Goal: Task Accomplishment & Management: Manage account settings

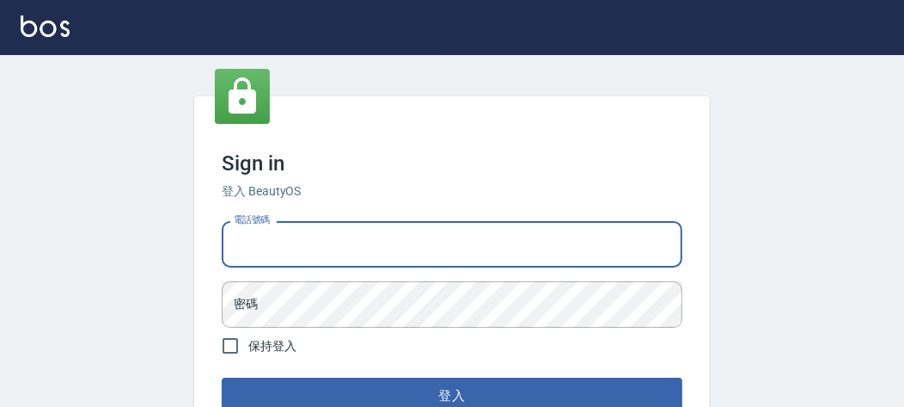
click at [377, 260] on input "電話號碼" at bounding box center [452, 244] width 461 height 46
type input "0903020488"
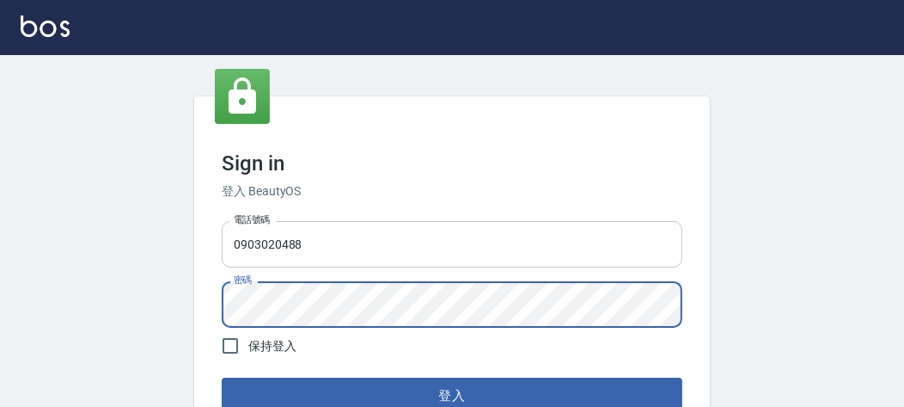
click at [222, 377] on button "登入" at bounding box center [452, 395] width 461 height 36
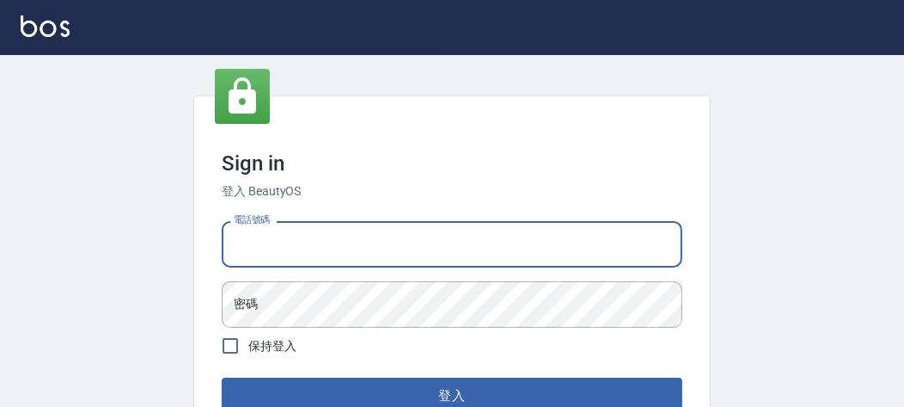
click at [267, 232] on input "電話號碼" at bounding box center [452, 244] width 461 height 46
type input "0903020488"
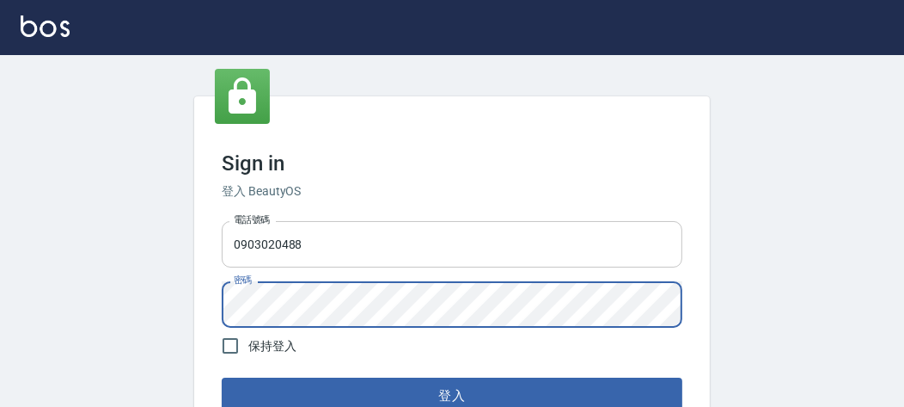
click at [222, 377] on button "登入" at bounding box center [452, 395] width 461 height 36
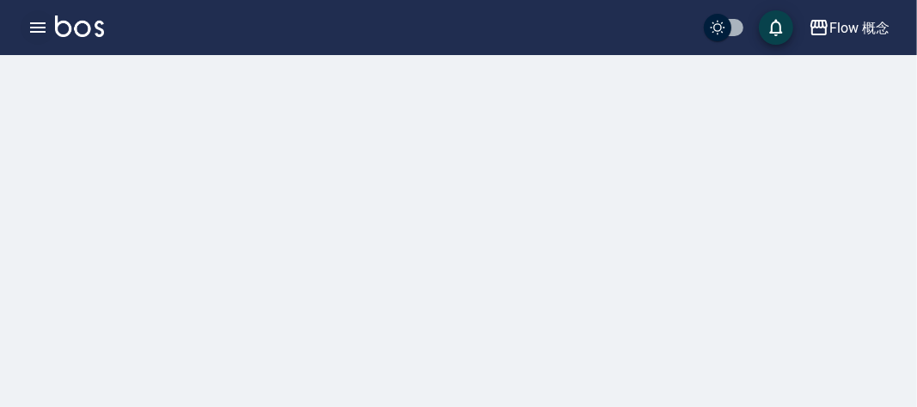
click at [41, 25] on icon "button" at bounding box center [38, 27] width 21 height 21
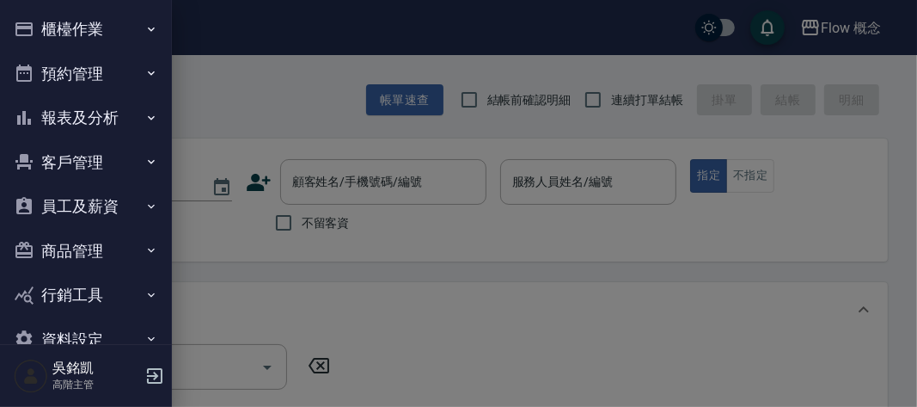
scroll to position [37, 0]
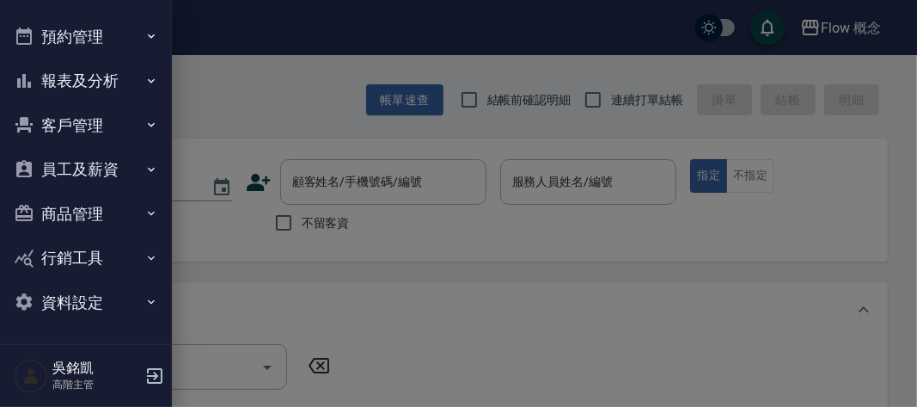
click at [235, 121] on div at bounding box center [458, 203] width 917 height 407
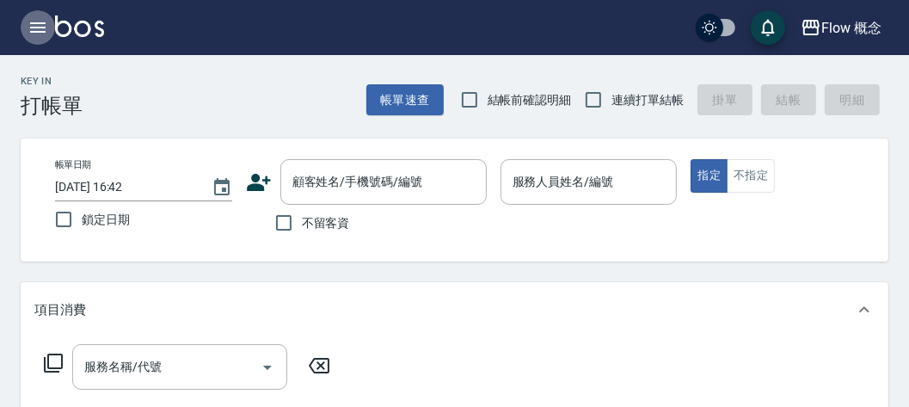
click at [37, 19] on icon "button" at bounding box center [38, 27] width 21 height 21
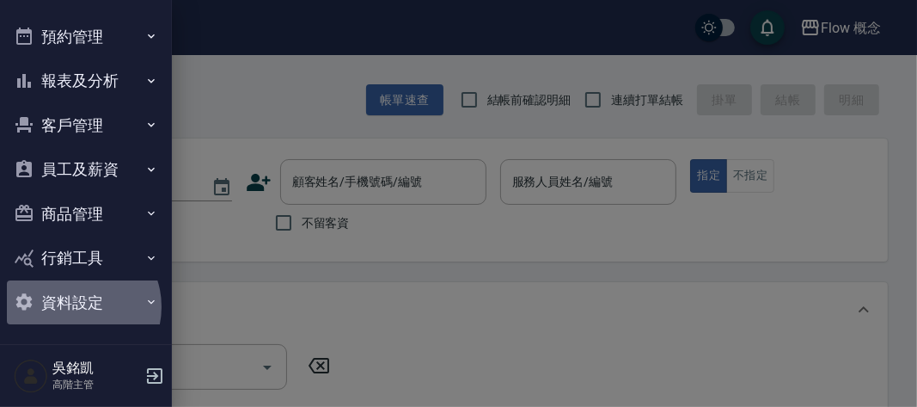
click at [77, 306] on button "資料設定" at bounding box center [86, 302] width 158 height 45
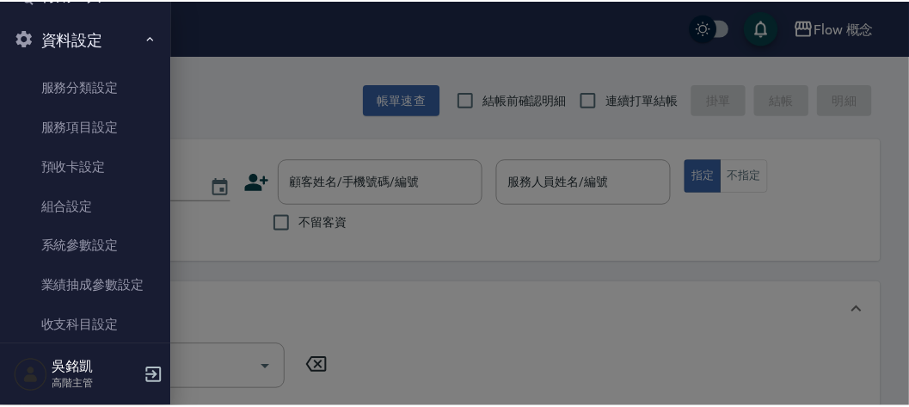
scroll to position [300, 0]
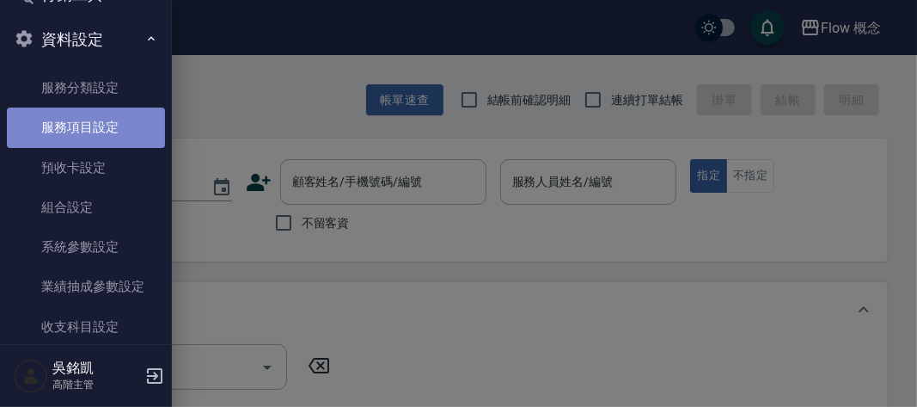
click at [132, 116] on link "服務項目設定" at bounding box center [86, 127] width 158 height 40
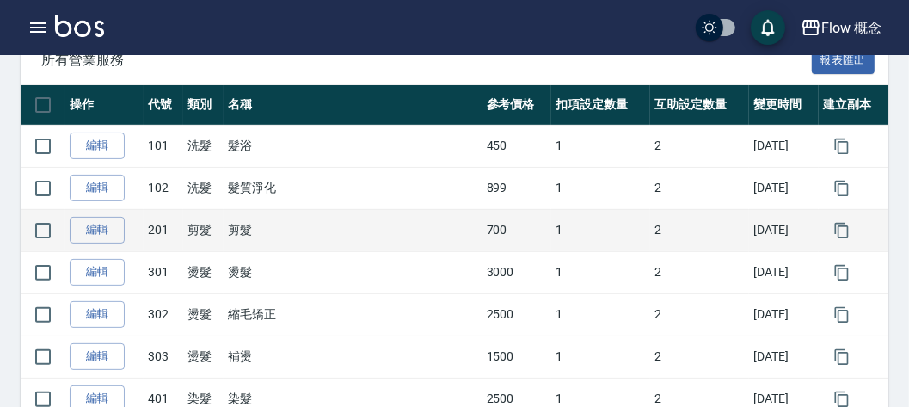
scroll to position [225, 0]
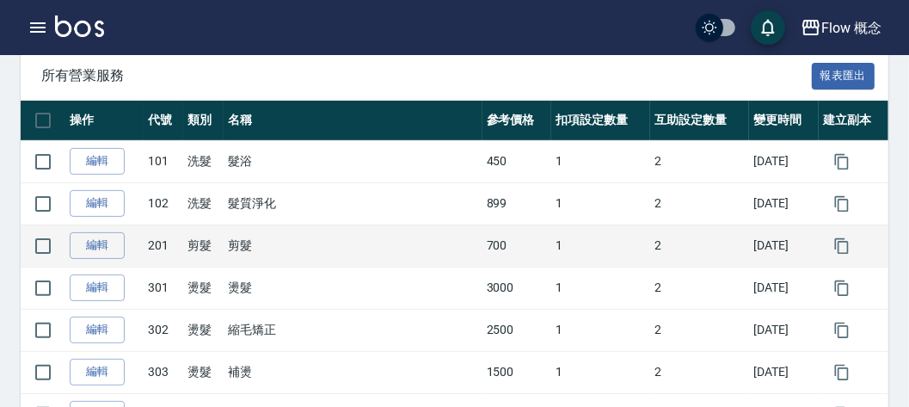
click at [303, 224] on td "髮質淨化" at bounding box center [353, 203] width 259 height 42
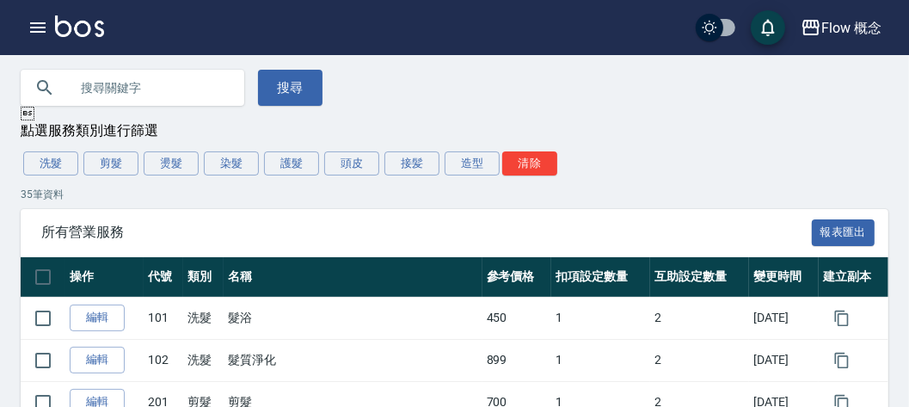
scroll to position [67, 0]
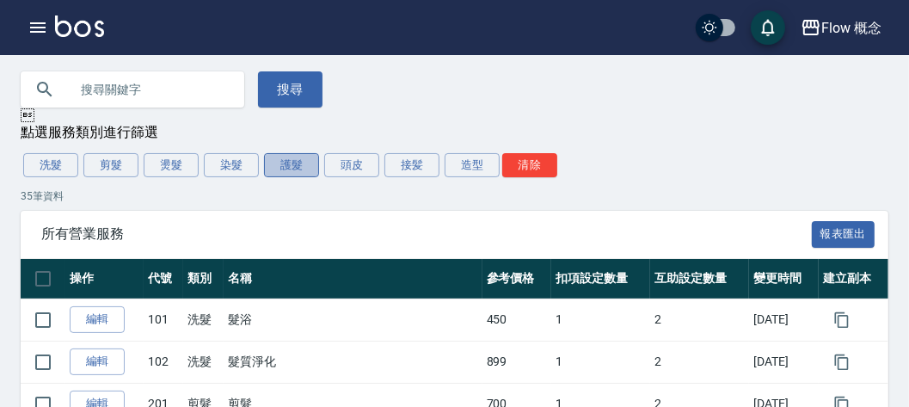
click at [294, 172] on button "護髮" at bounding box center [291, 165] width 55 height 24
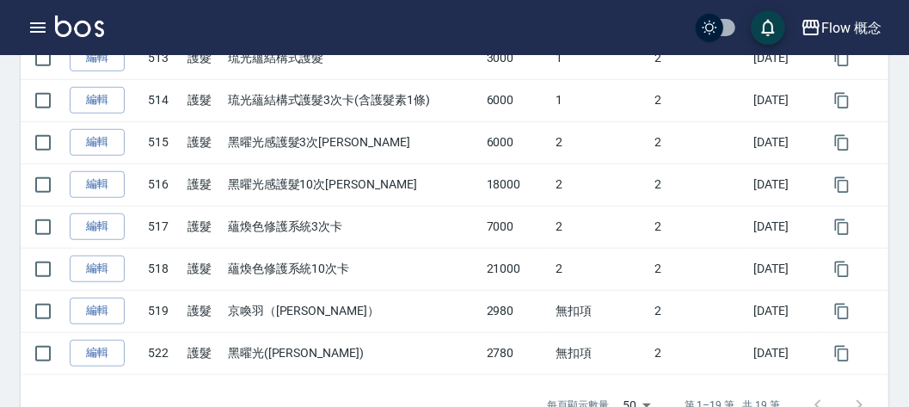
scroll to position [834, 0]
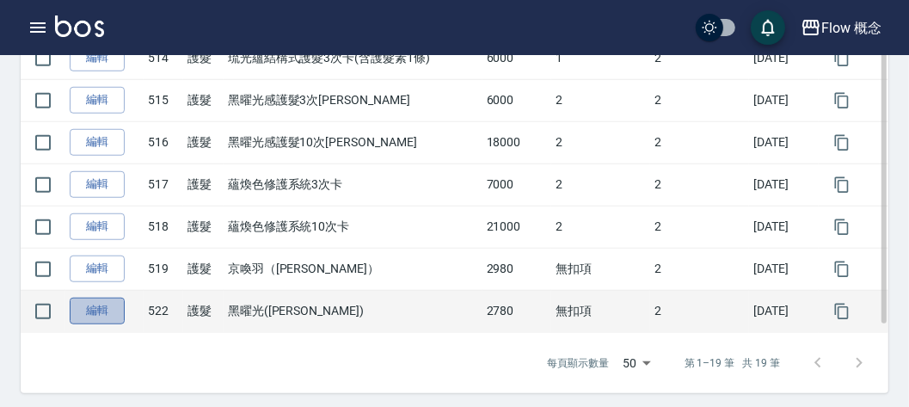
click at [92, 298] on link "編輯" at bounding box center [97, 310] width 55 height 27
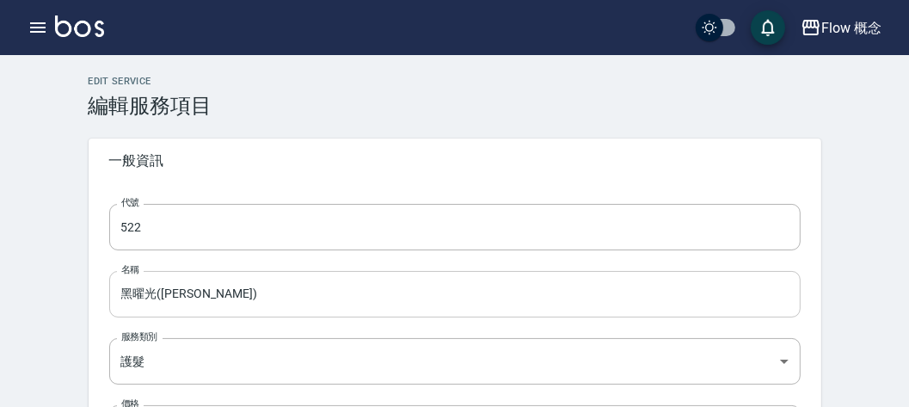
type input "522"
type input "黑曜光(Irene)"
type input "a9e7c1f0-9679-4918-a1e7-b5d813166e2f"
type input "2780"
type input "FALSE"
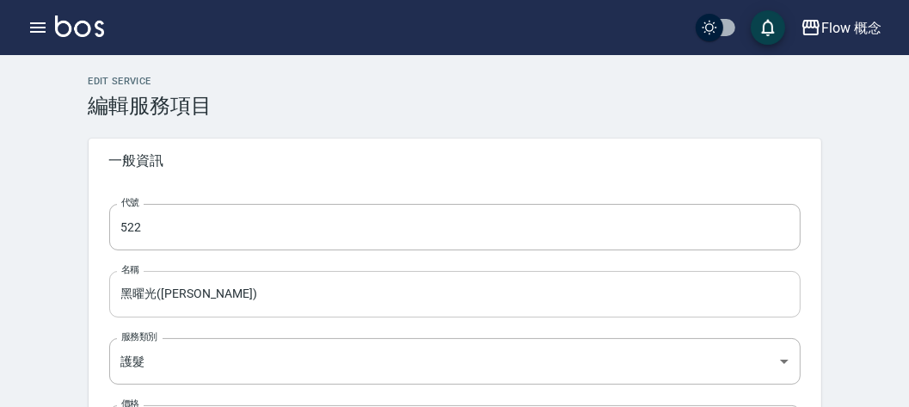
type input "none"
type input "UNSET"
type input "none"
type input "洗"
type input "1"
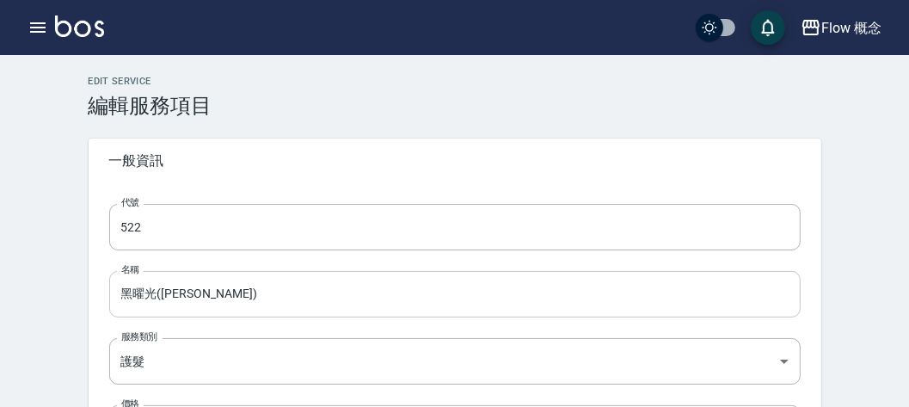
type input "點數"
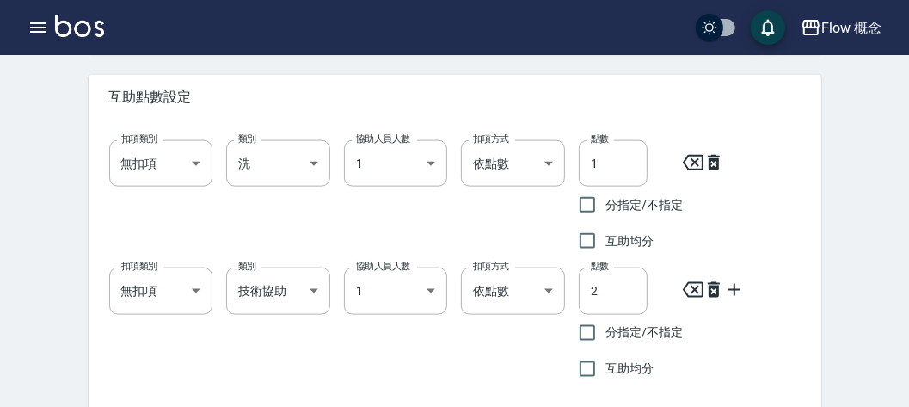
scroll to position [1379, 0]
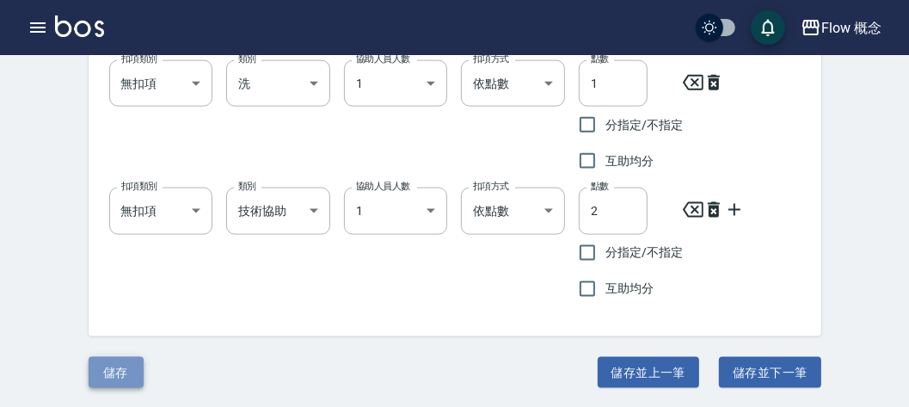
click at [101, 360] on button "儲存" at bounding box center [116, 373] width 55 height 32
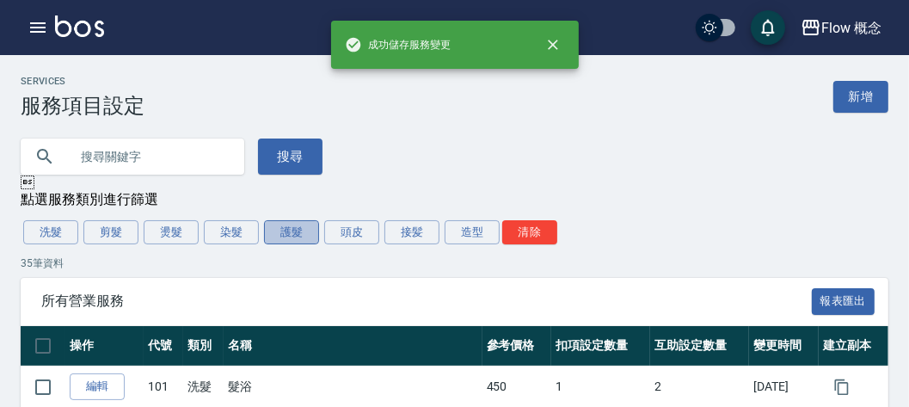
click at [291, 226] on button "護髮" at bounding box center [291, 232] width 55 height 24
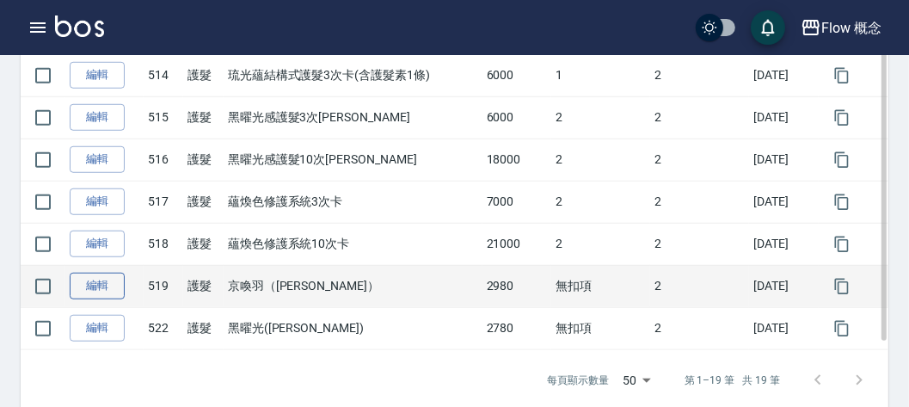
scroll to position [834, 0]
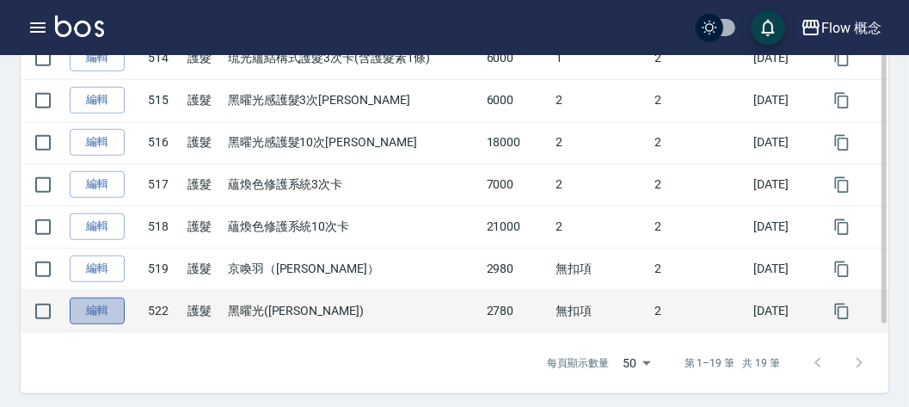
click at [102, 297] on link "編輯" at bounding box center [97, 310] width 55 height 27
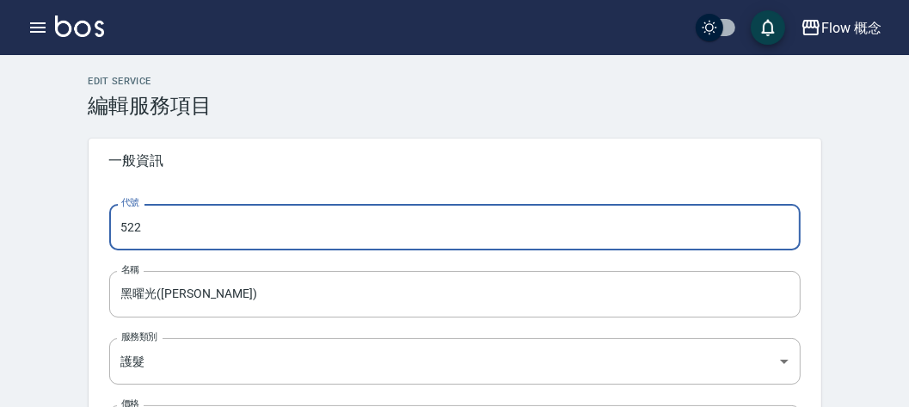
click at [148, 224] on input "522" at bounding box center [454, 227] width 691 height 46
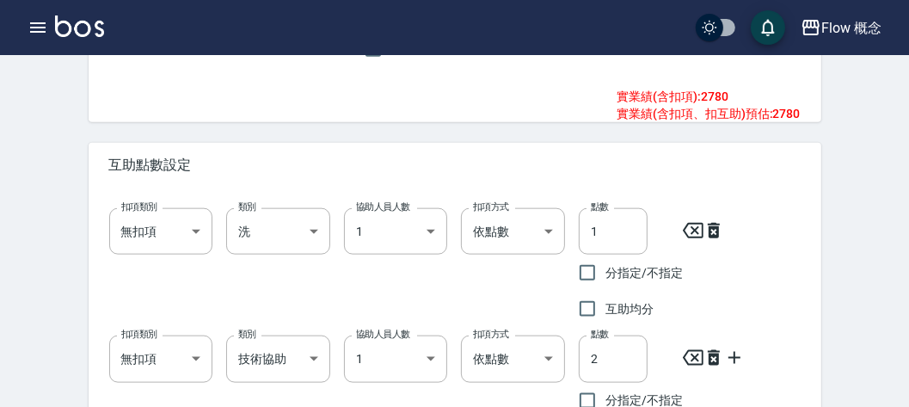
scroll to position [1379, 0]
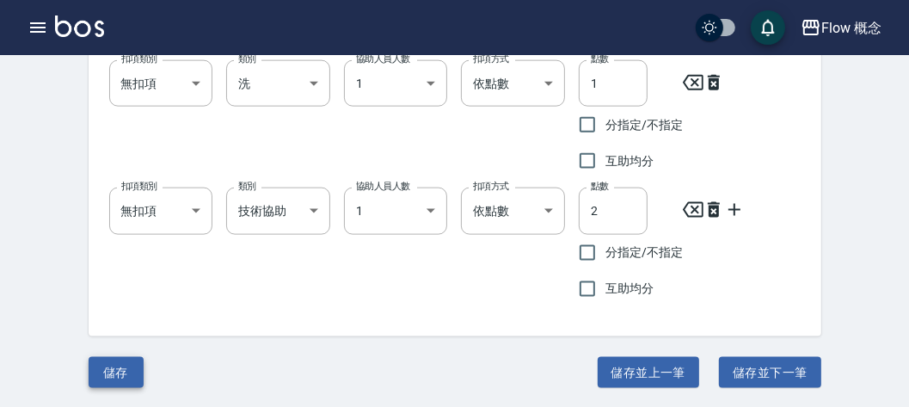
type input "521"
click at [125, 374] on button "儲存" at bounding box center [116, 373] width 55 height 32
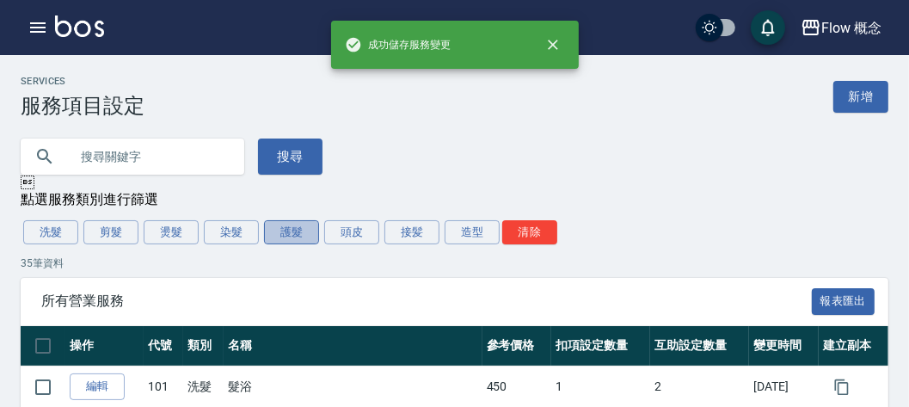
click at [295, 230] on button "護髮" at bounding box center [291, 232] width 55 height 24
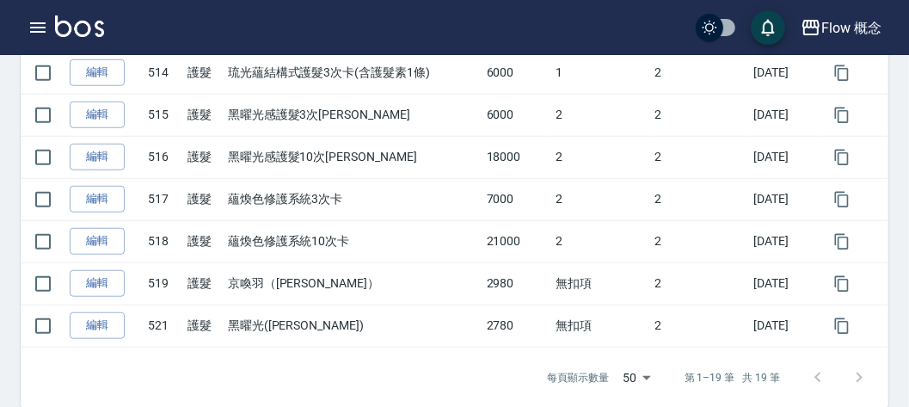
scroll to position [834, 0]
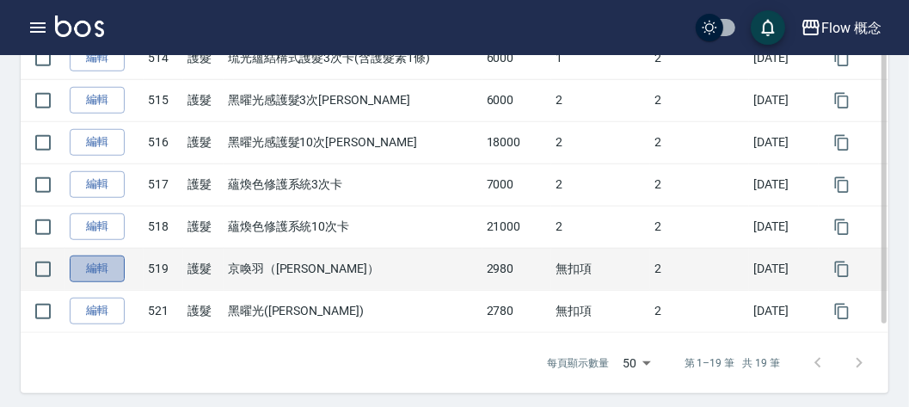
click at [89, 255] on link "編輯" at bounding box center [97, 268] width 55 height 27
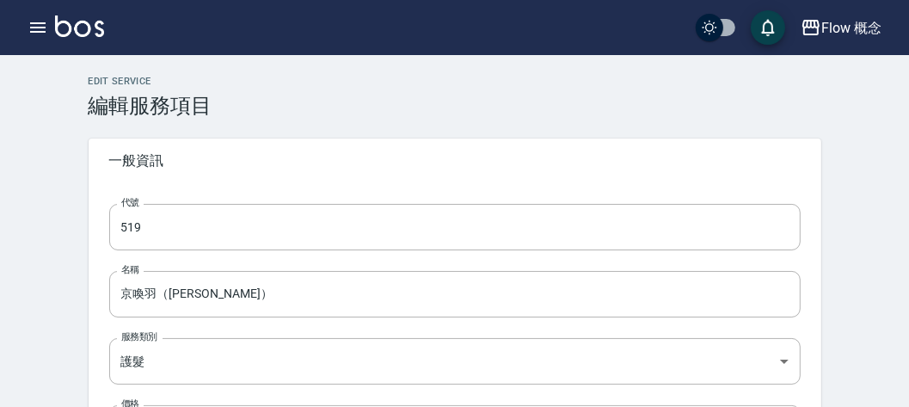
type input "519"
type input "京喚羽（Irene）"
type input "a9e7c1f0-9679-4918-a1e7-b5d813166e2f"
type input "2980"
type input "FALSE"
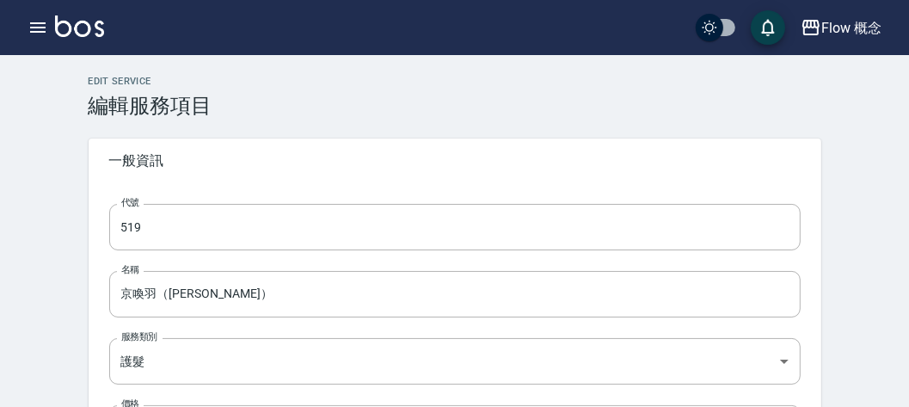
type input "none"
type input "UNSET"
type input "none"
type input "洗"
type input "1"
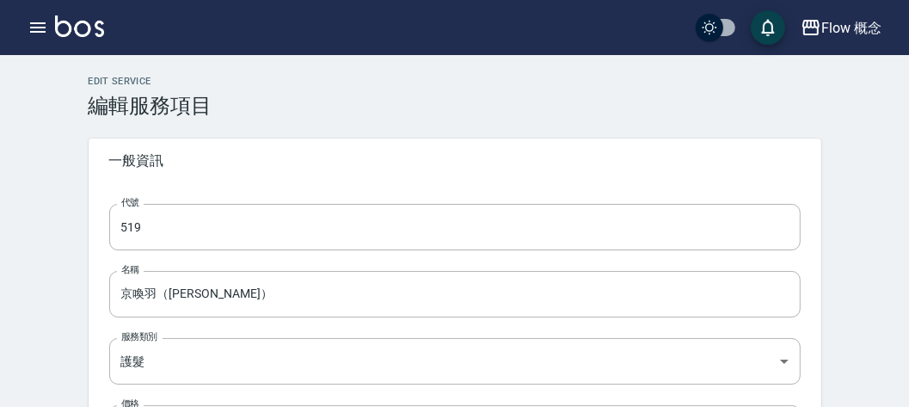
type input "點數"
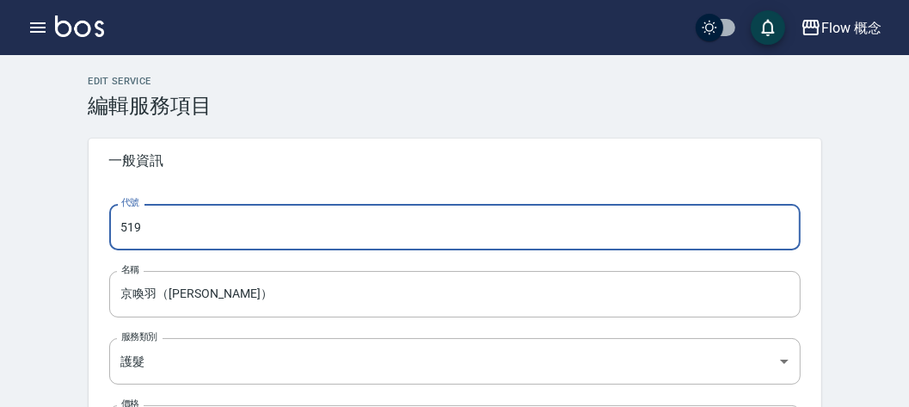
click at [187, 222] on input "519" at bounding box center [454, 227] width 691 height 46
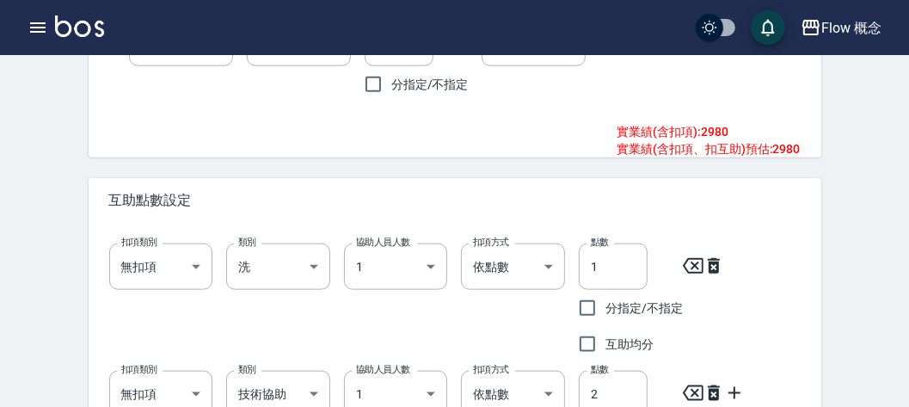
scroll to position [1379, 0]
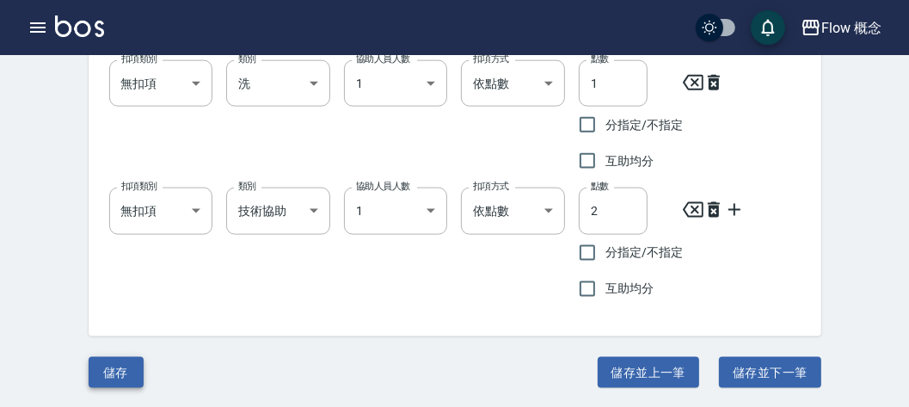
type input "522"
click at [119, 374] on button "儲存" at bounding box center [116, 373] width 55 height 32
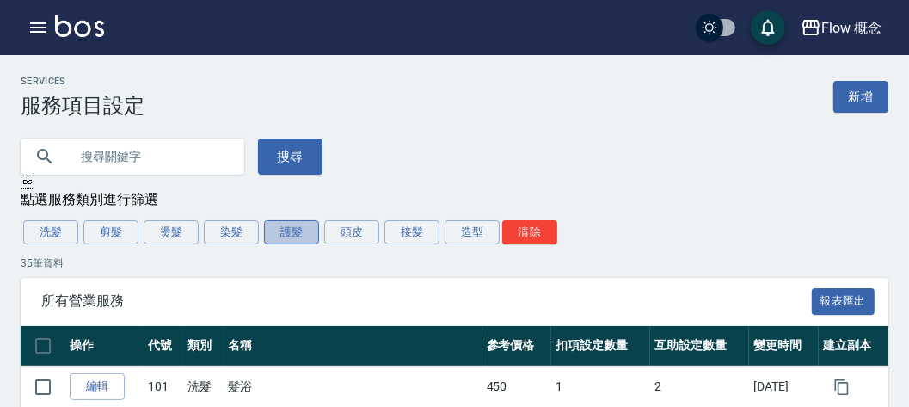
click at [287, 243] on button "護髮" at bounding box center [291, 232] width 55 height 24
click at [865, 91] on link "新增" at bounding box center [860, 97] width 55 height 32
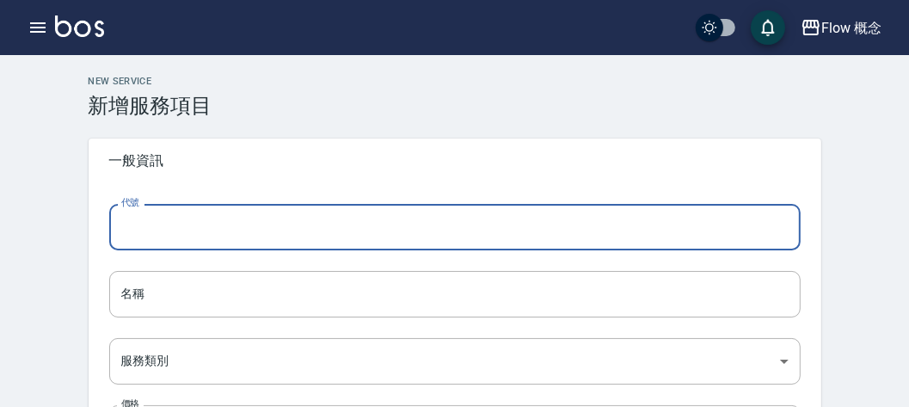
click at [211, 225] on input "代號" at bounding box center [454, 227] width 691 height 46
type input "519"
click at [184, 273] on input "名稱" at bounding box center [454, 294] width 691 height 46
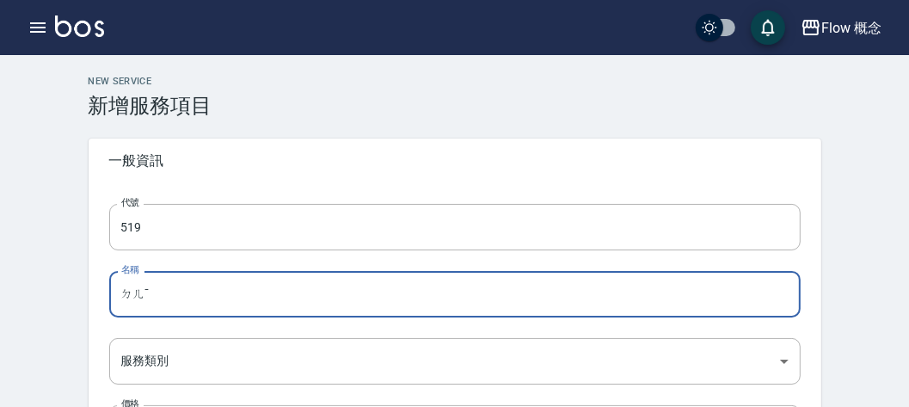
type input "ㄉ"
type input "安"
type input "ㄉ"
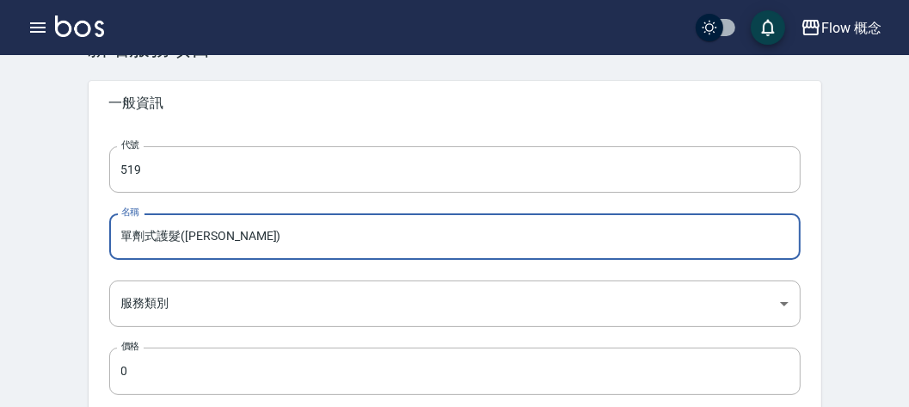
scroll to position [70, 0]
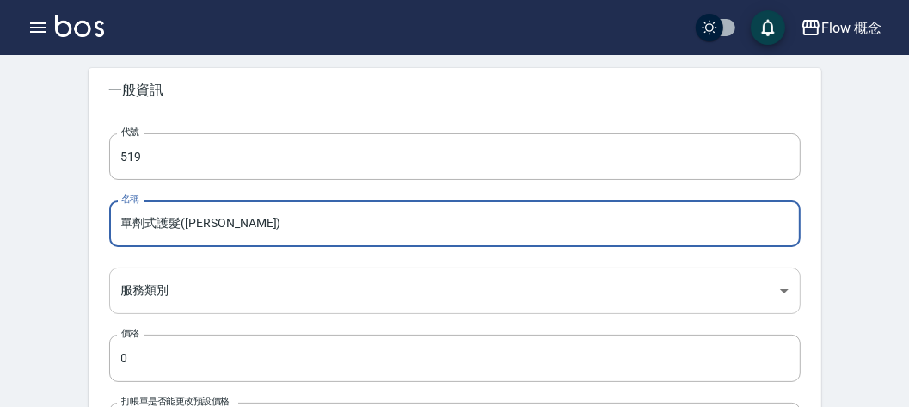
type input "單劑式護髮(Irene)"
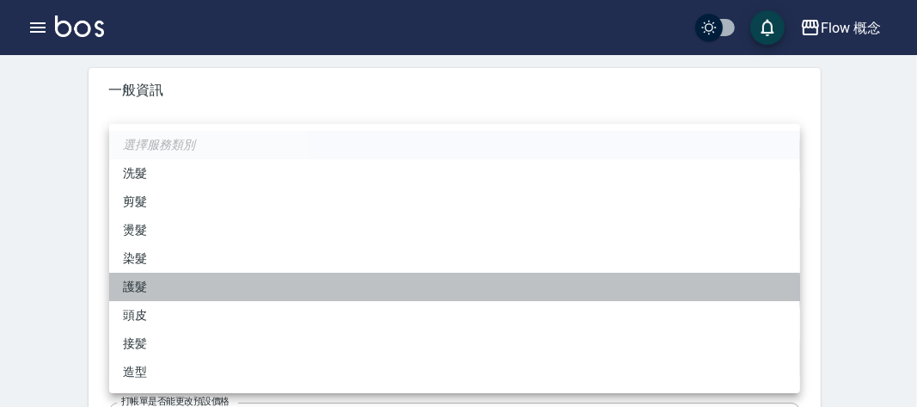
click at [143, 285] on li "護髮" at bounding box center [454, 287] width 691 height 28
type input "a9e7c1f0-9679-4918-a1e7-b5d813166e2f"
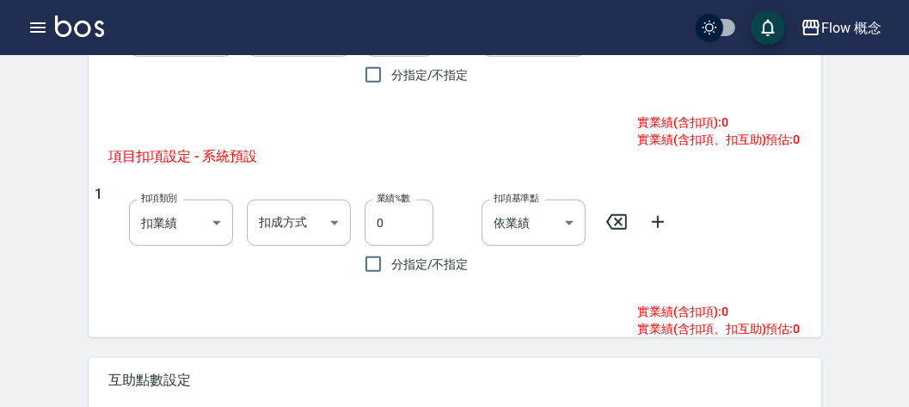
scroll to position [1180, 0]
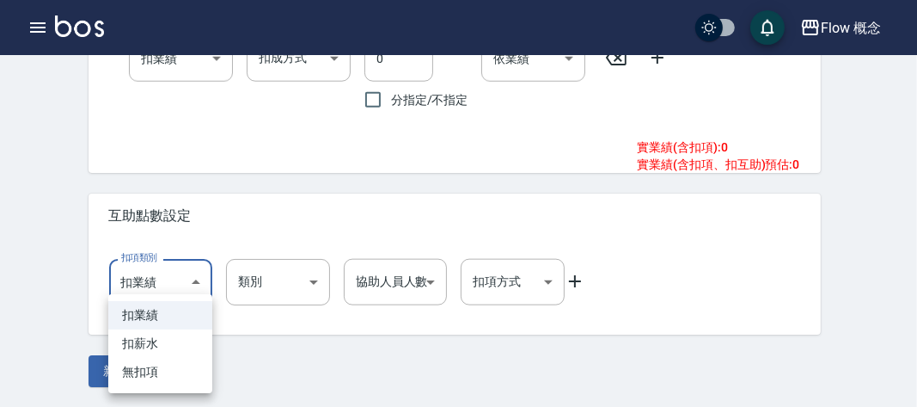
click at [150, 370] on li "無扣項" at bounding box center [160, 372] width 104 height 28
type input "none"
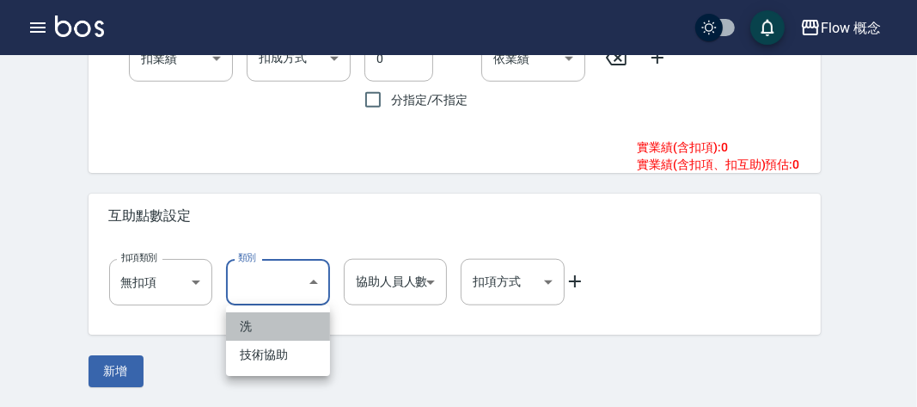
click at [267, 315] on li "洗" at bounding box center [278, 326] width 104 height 28
type input "洗"
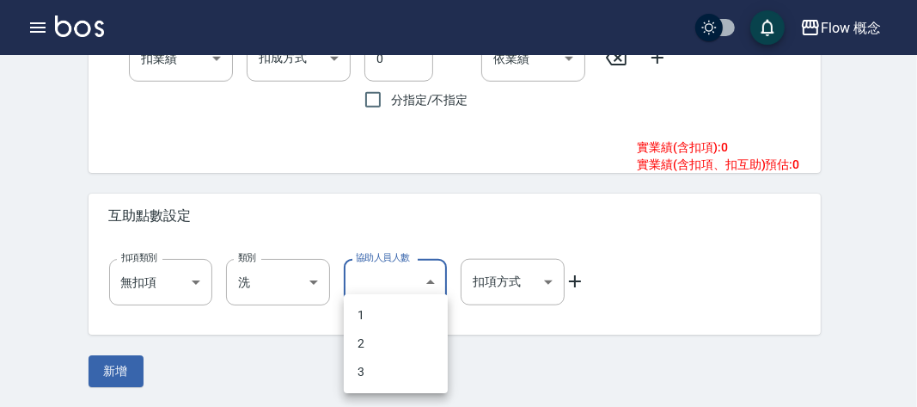
click at [376, 302] on li "1" at bounding box center [396, 315] width 104 height 28
type input "1"
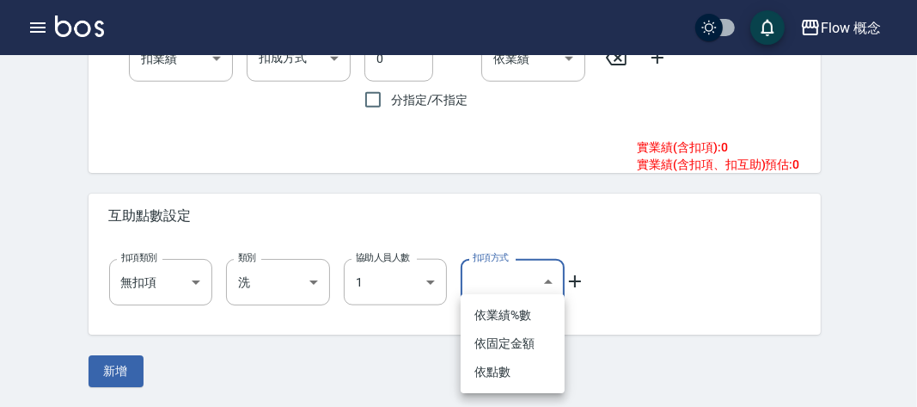
click at [490, 371] on li "依點數" at bounding box center [513, 372] width 104 height 28
type input "點數"
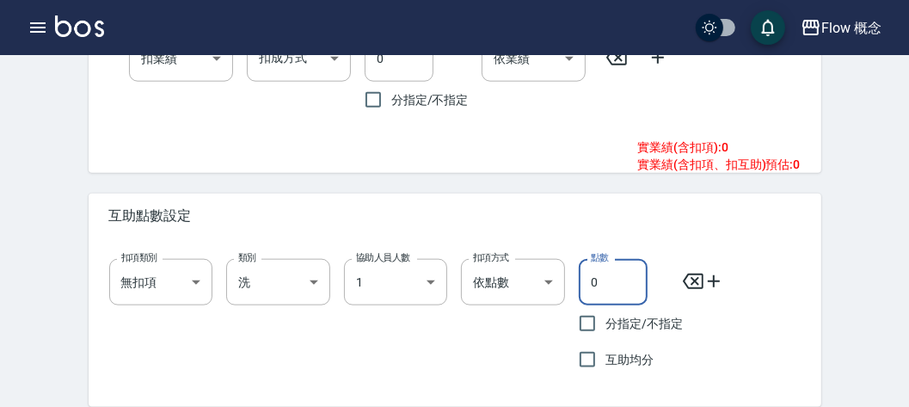
click at [599, 287] on input "0" at bounding box center [613, 282] width 69 height 46
type input "1"
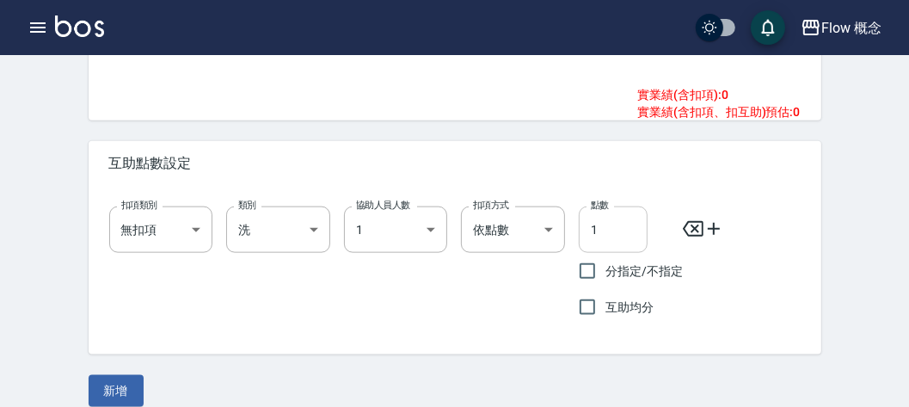
scroll to position [1252, 0]
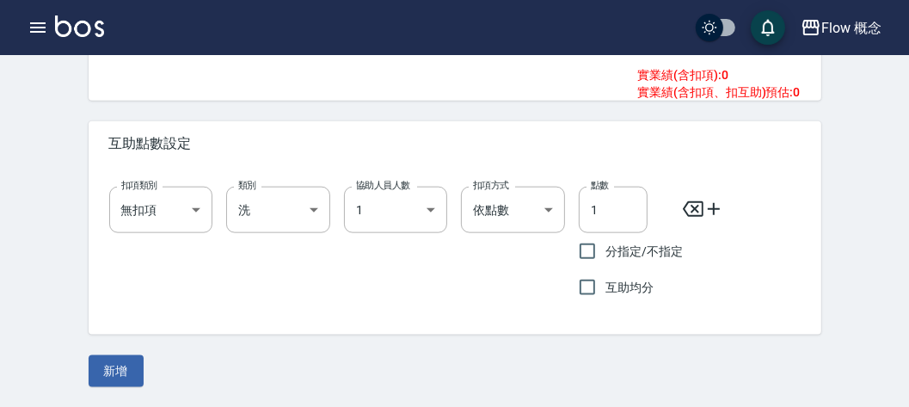
click at [716, 214] on icon at bounding box center [713, 209] width 21 height 21
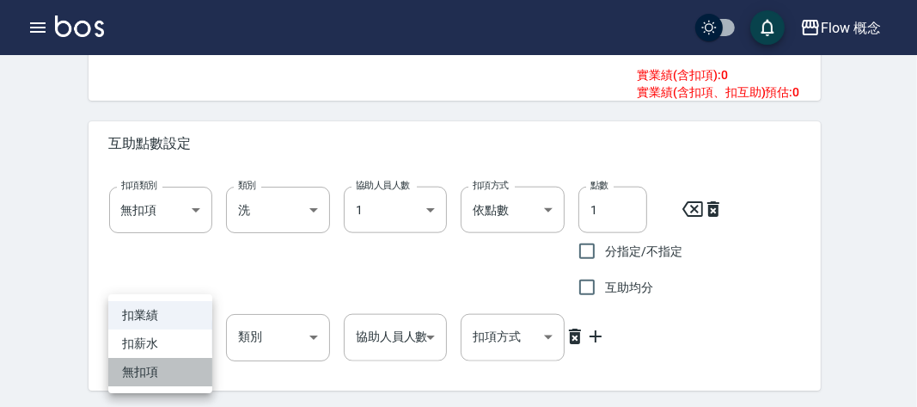
click at [144, 364] on li "無扣項" at bounding box center [160, 372] width 104 height 28
type input "none"
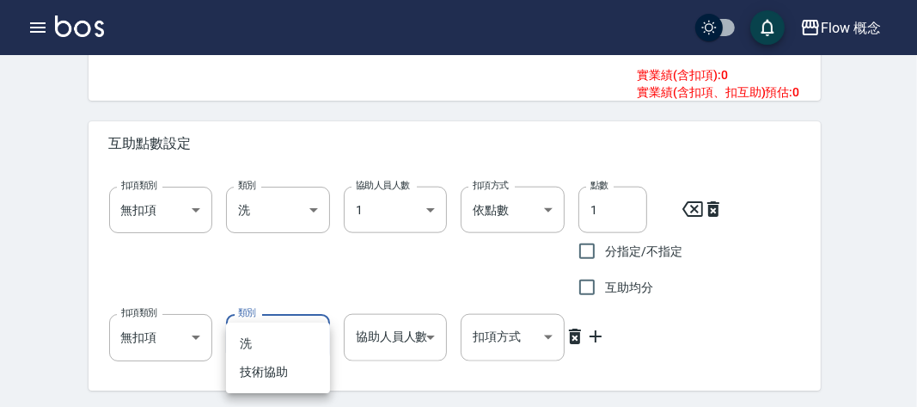
click at [253, 376] on li "技術協助" at bounding box center [278, 372] width 104 height 28
type input "技術協助"
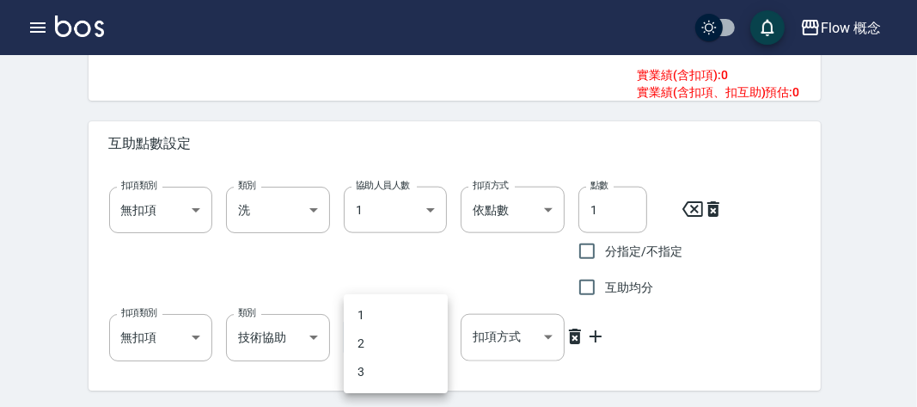
click at [389, 305] on li "1" at bounding box center [396, 315] width 104 height 28
type input "1"
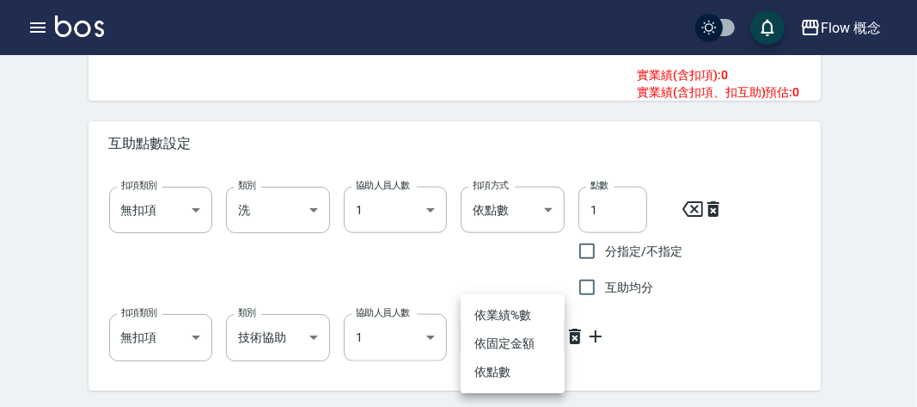
click at [504, 371] on li "依點數" at bounding box center [513, 372] width 104 height 28
type input "點數"
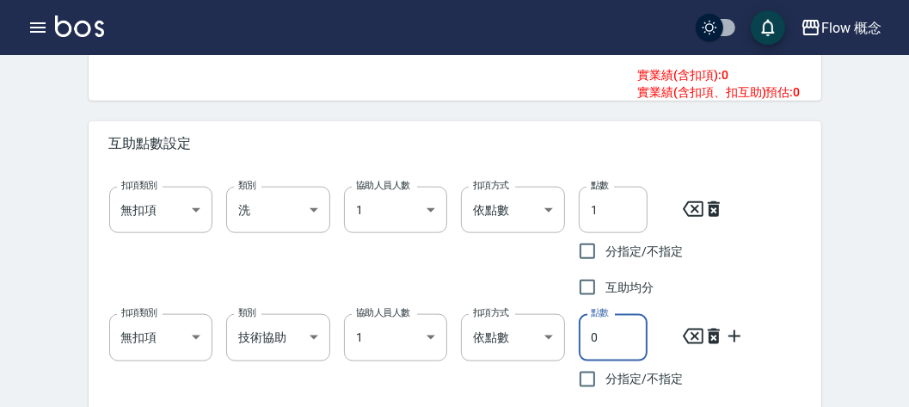
click at [591, 349] on input "0" at bounding box center [613, 337] width 69 height 46
type input "2"
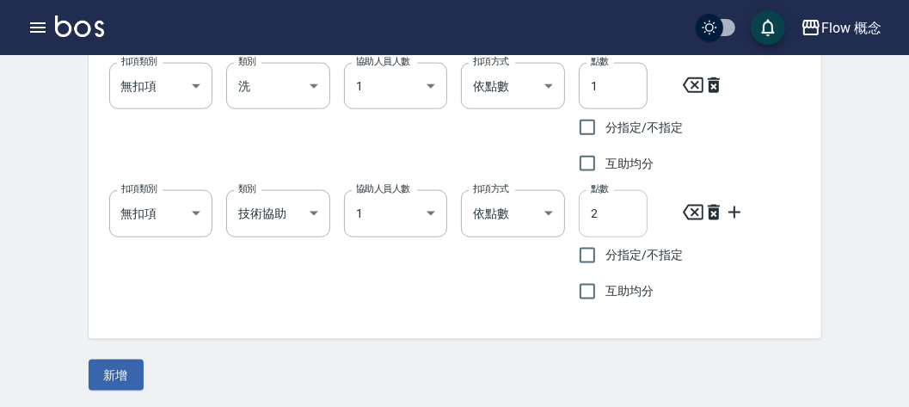
scroll to position [1379, 0]
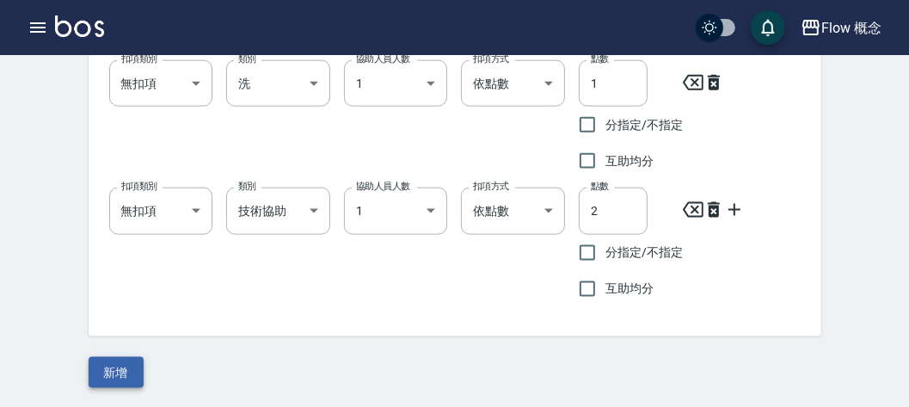
click at [115, 358] on button "新增" at bounding box center [116, 373] width 55 height 32
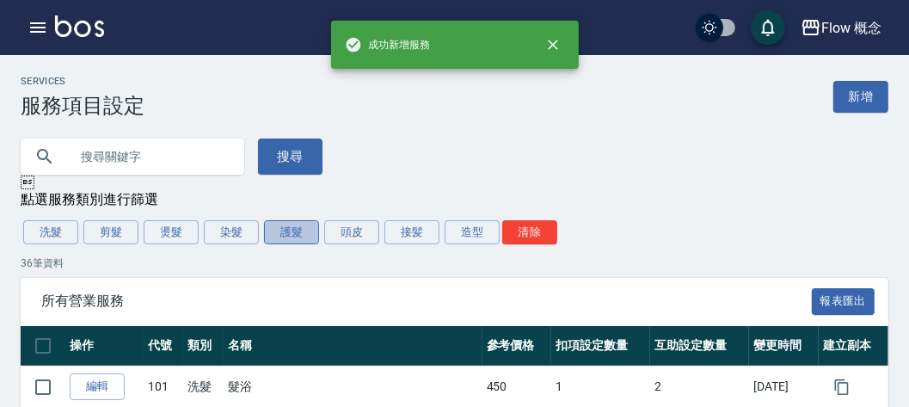
click at [303, 224] on button "護髮" at bounding box center [291, 232] width 55 height 24
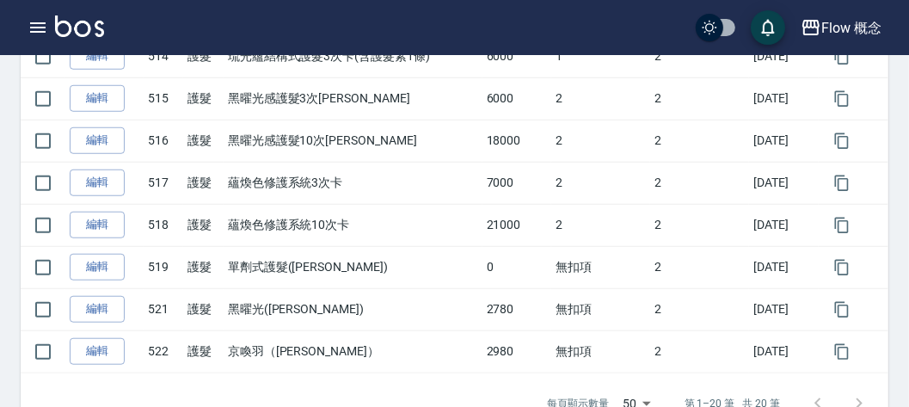
scroll to position [875, 0]
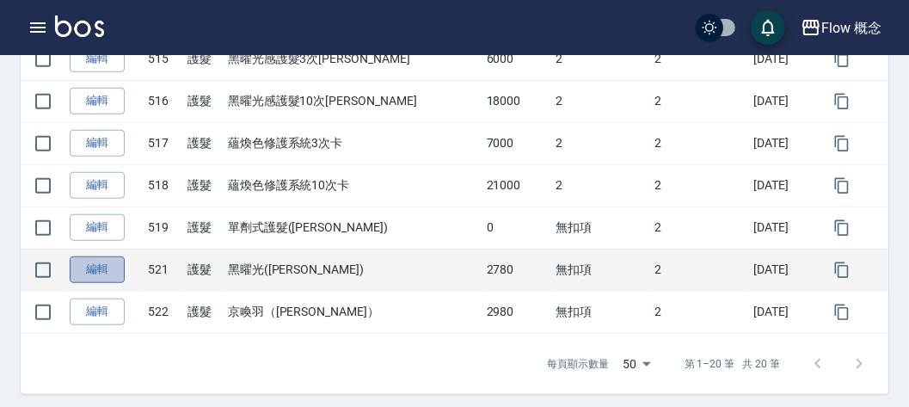
click at [102, 261] on link "編輯" at bounding box center [97, 269] width 55 height 27
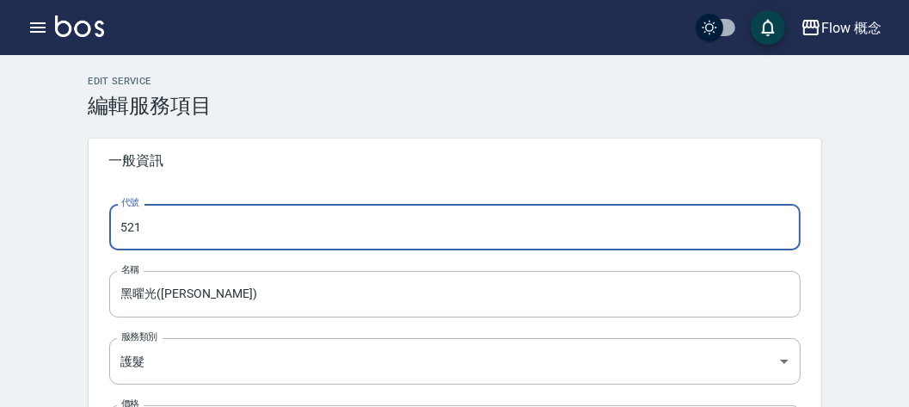
click at [248, 233] on input "521" at bounding box center [454, 227] width 691 height 46
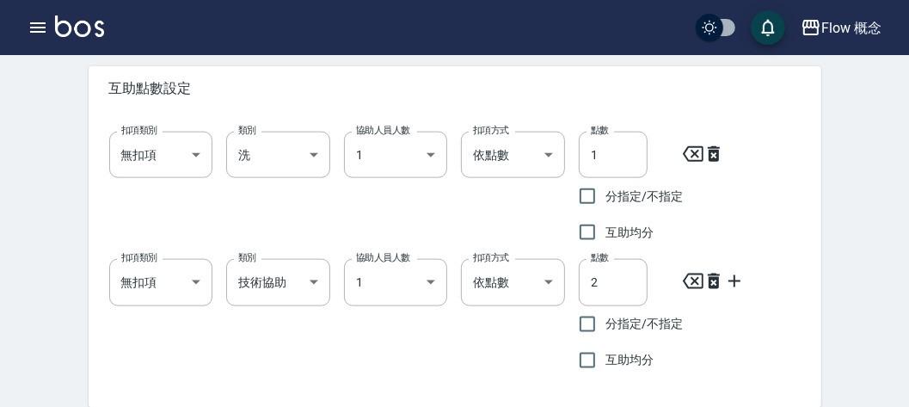
scroll to position [1379, 0]
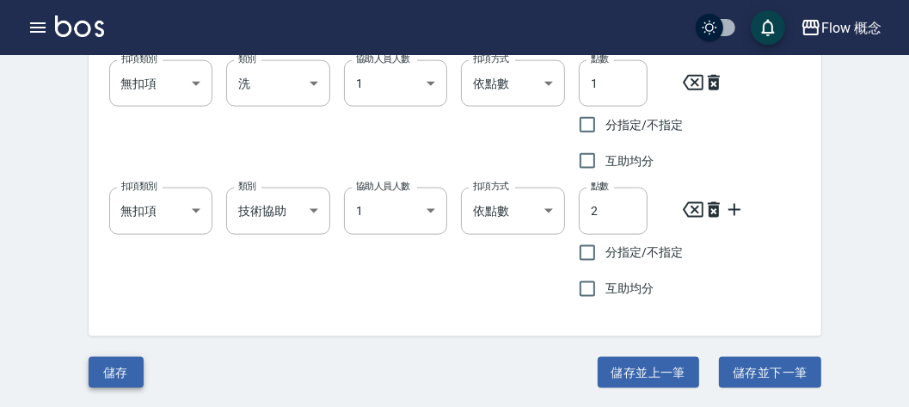
type input "520"
click at [95, 380] on button "儲存" at bounding box center [116, 373] width 55 height 32
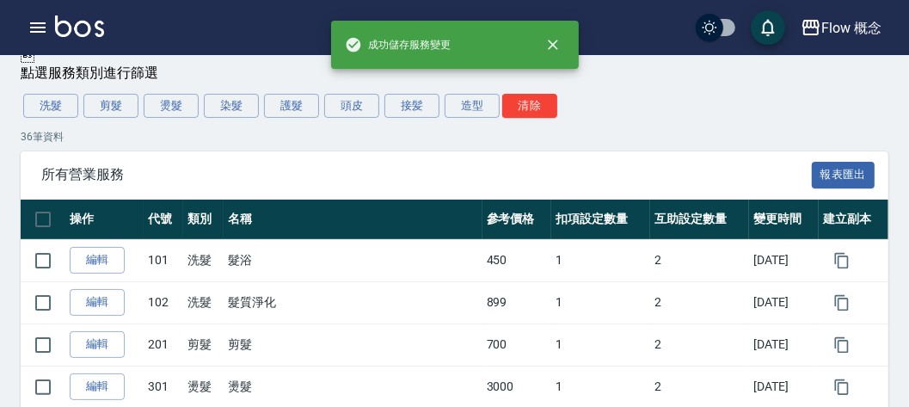
scroll to position [126, 0]
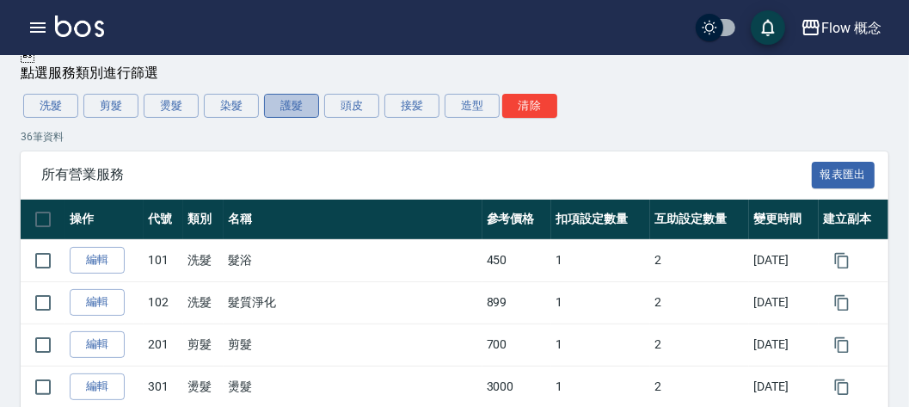
click at [286, 101] on button "護髮" at bounding box center [291, 106] width 55 height 24
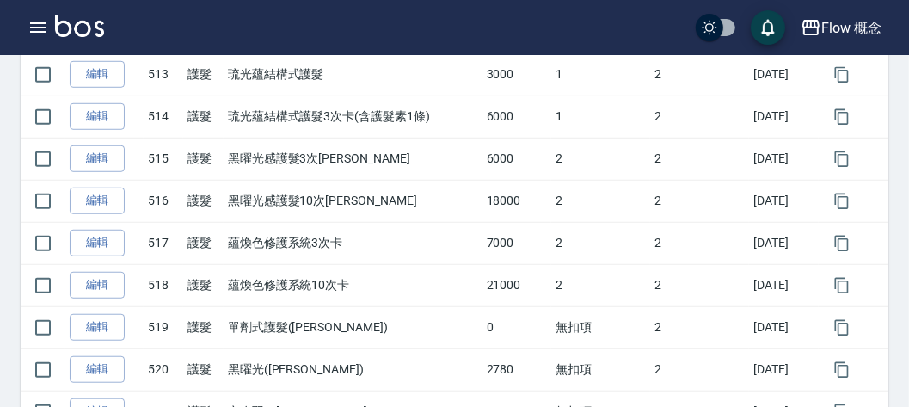
scroll to position [875, 0]
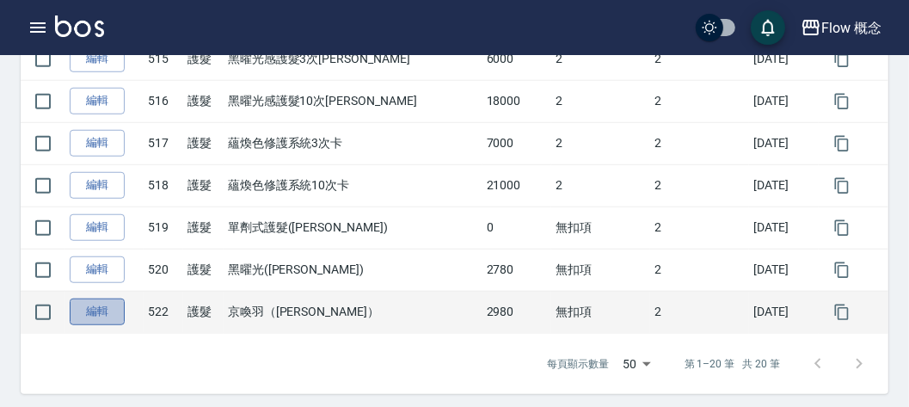
click at [87, 306] on link "編輯" at bounding box center [97, 311] width 55 height 27
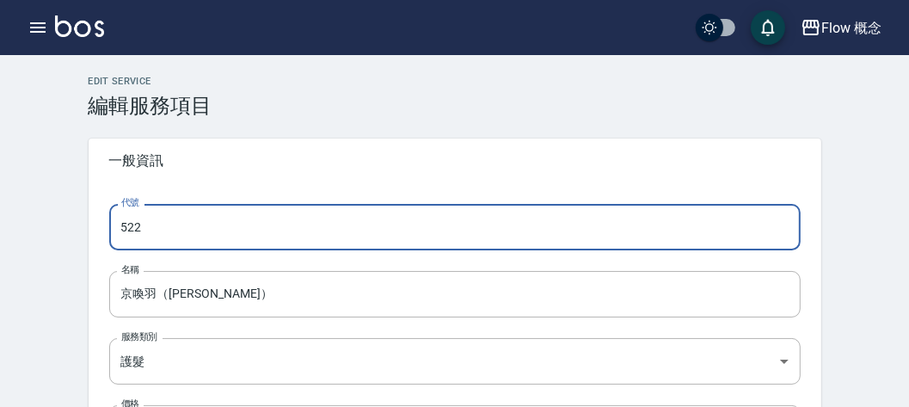
click at [175, 217] on input "522" at bounding box center [454, 227] width 691 height 46
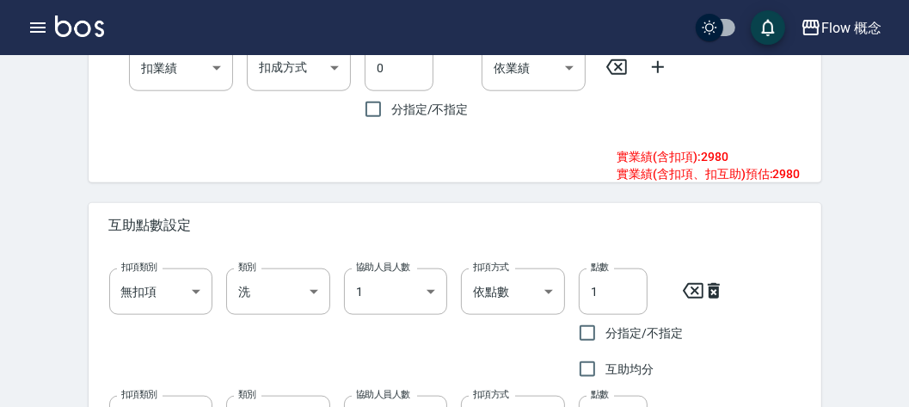
scroll to position [1379, 0]
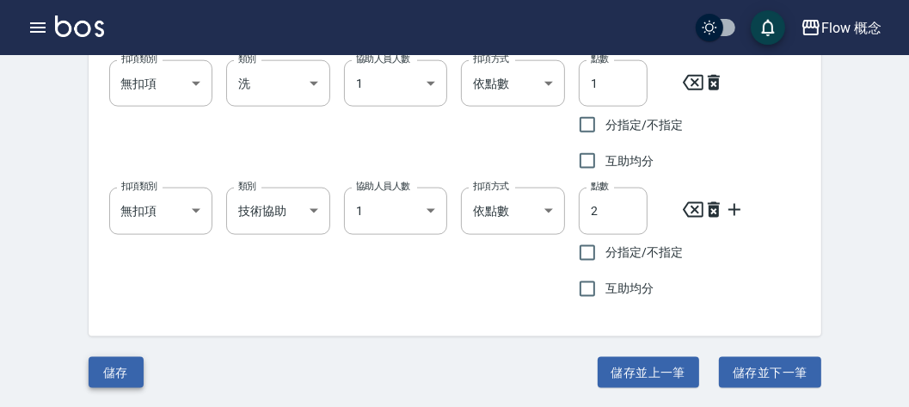
type input "521"
click at [119, 358] on button "儲存" at bounding box center [116, 373] width 55 height 32
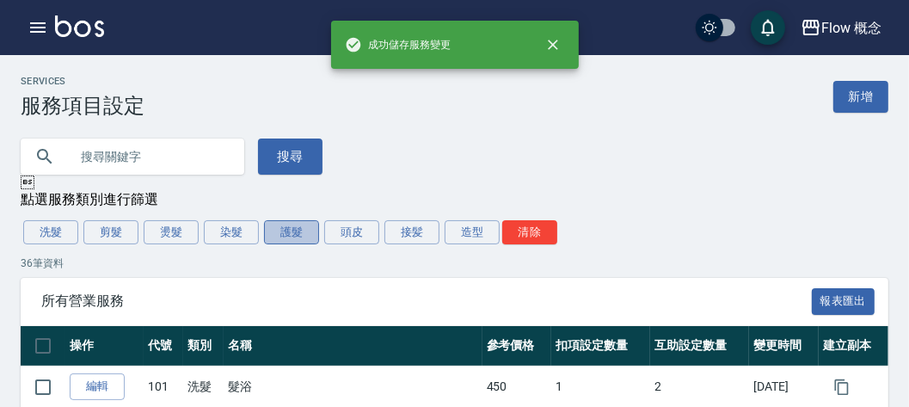
click at [294, 232] on button "護髮" at bounding box center [291, 232] width 55 height 24
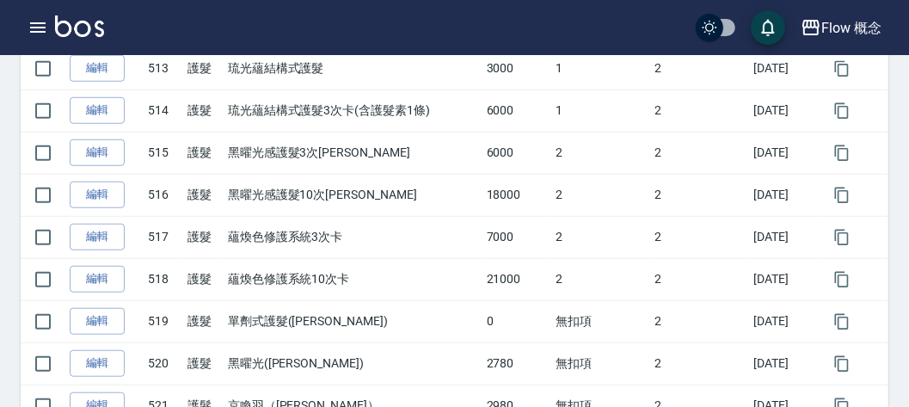
scroll to position [875, 0]
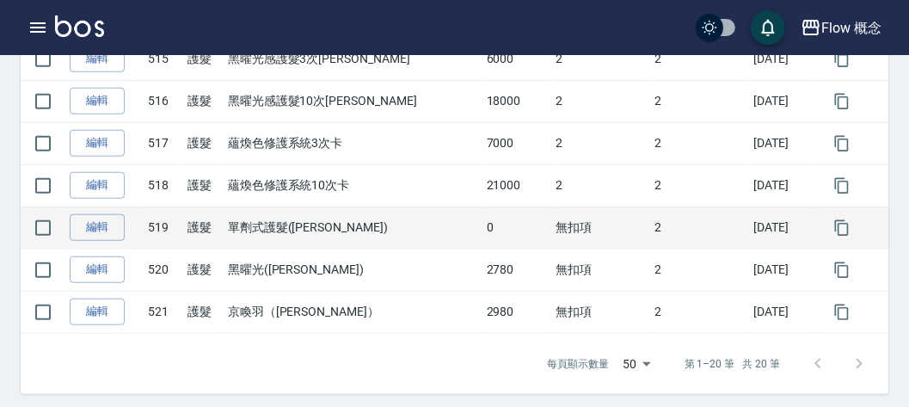
click at [156, 240] on td "519" at bounding box center [164, 227] width 40 height 42
click at [108, 228] on link "編輯" at bounding box center [97, 227] width 55 height 27
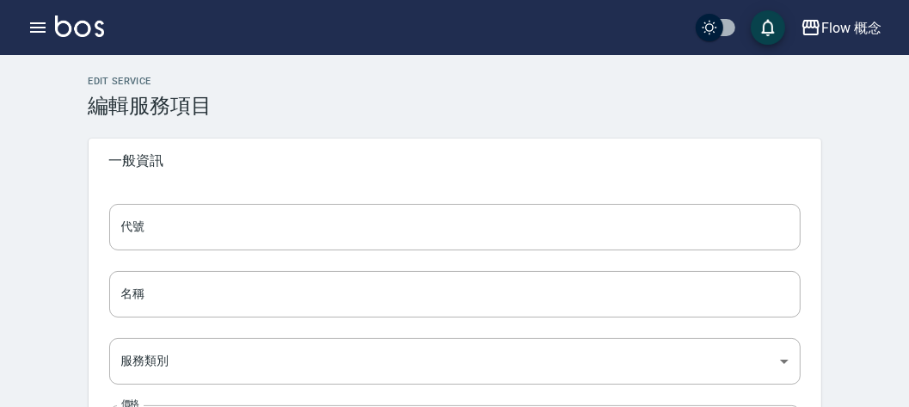
type input "519"
type input "單劑式護髮(Irene)"
type input "a9e7c1f0-9679-4918-a1e7-b5d813166e2f"
type input "FALSE"
type input "none"
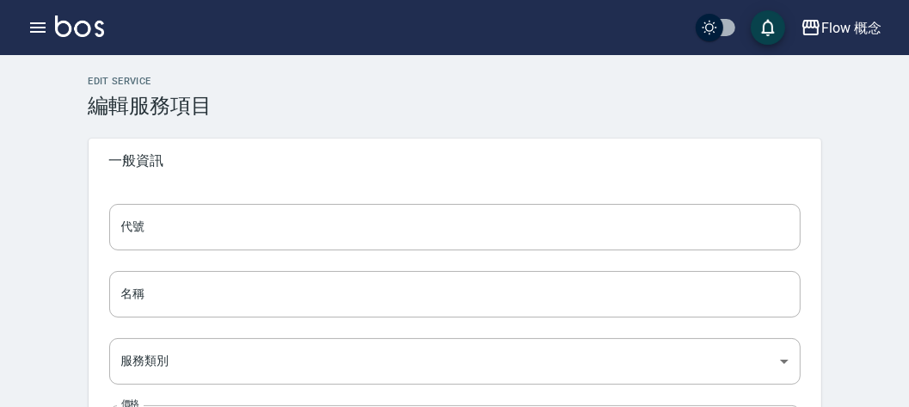
type input "UNSET"
type input "none"
type input "洗"
type input "1"
type input "點數"
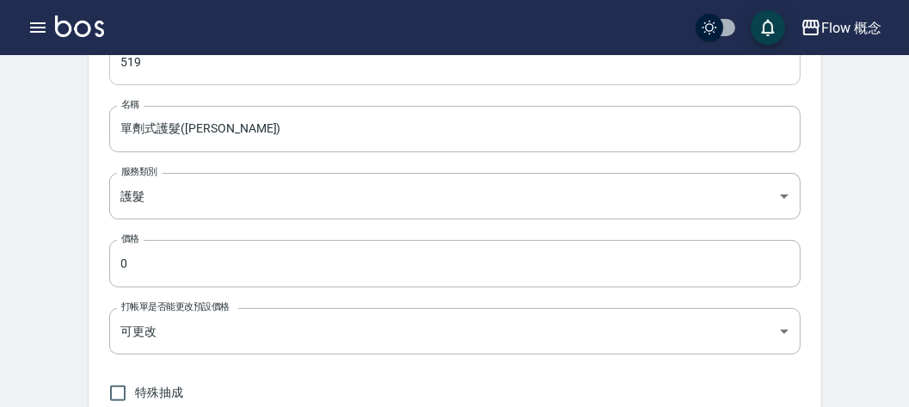
scroll to position [167, 0]
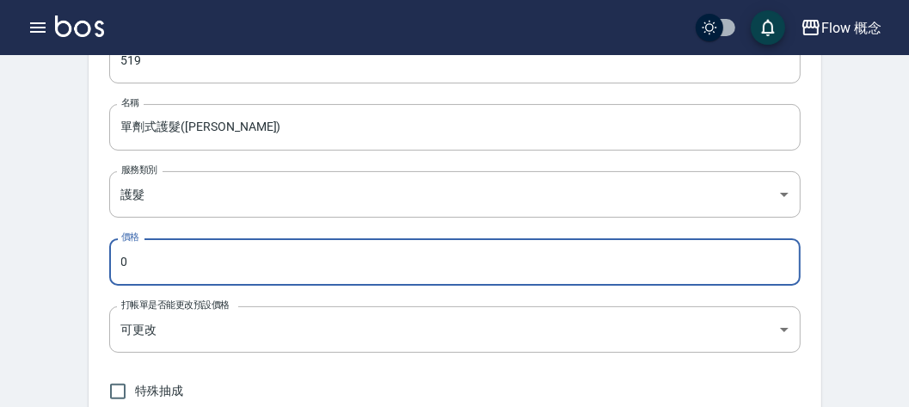
click at [137, 249] on input "0" at bounding box center [454, 261] width 691 height 46
type input "1980"
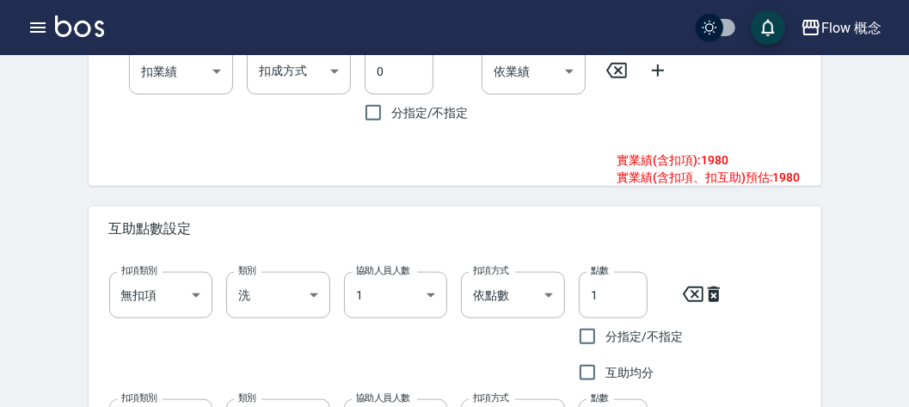
scroll to position [1379, 0]
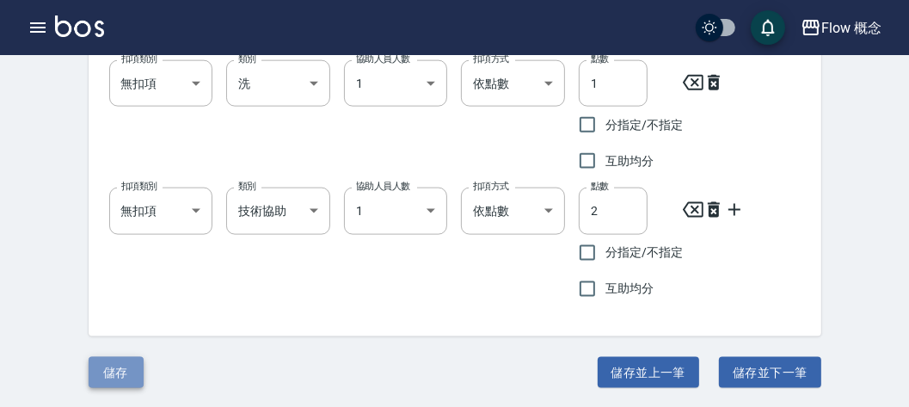
click at [120, 375] on button "儲存" at bounding box center [116, 373] width 55 height 32
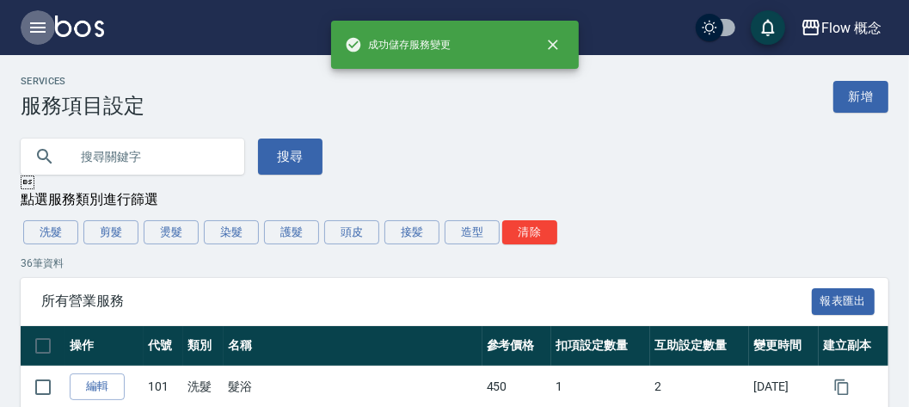
click at [45, 18] on icon "button" at bounding box center [38, 27] width 21 height 21
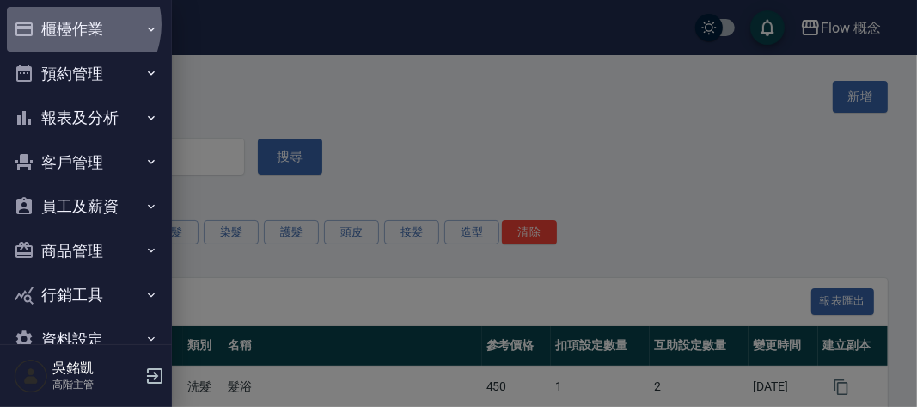
click at [73, 24] on button "櫃檯作業" at bounding box center [86, 29] width 158 height 45
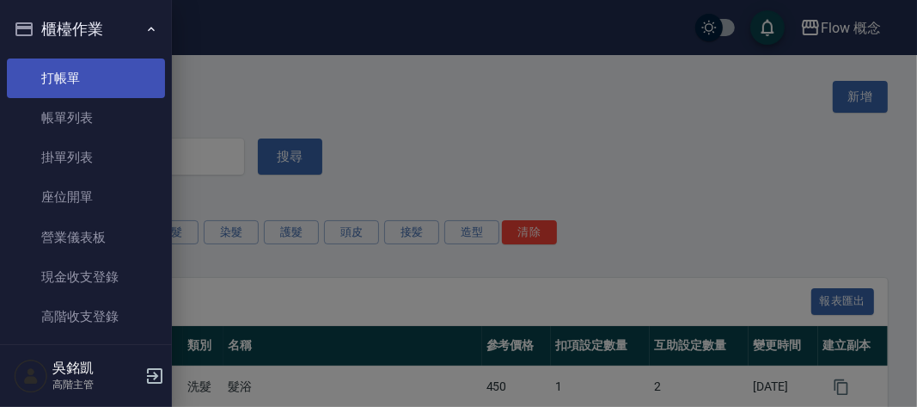
click at [68, 82] on link "打帳單" at bounding box center [86, 78] width 158 height 40
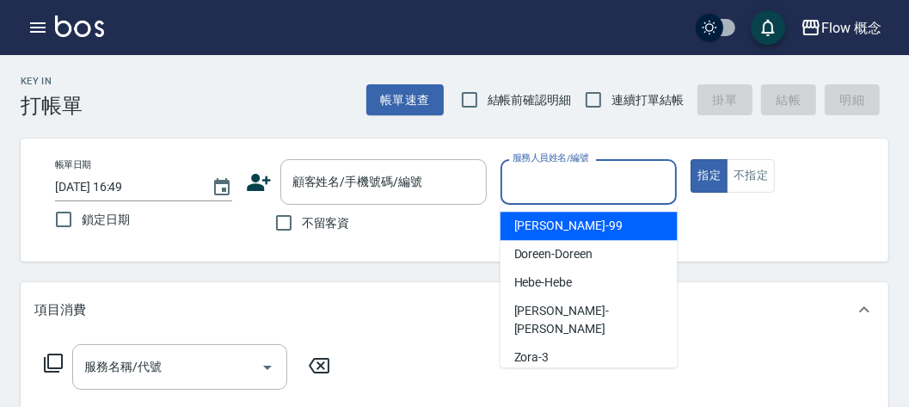
click at [559, 187] on input "服務人員姓名/編號" at bounding box center [589, 182] width 162 height 30
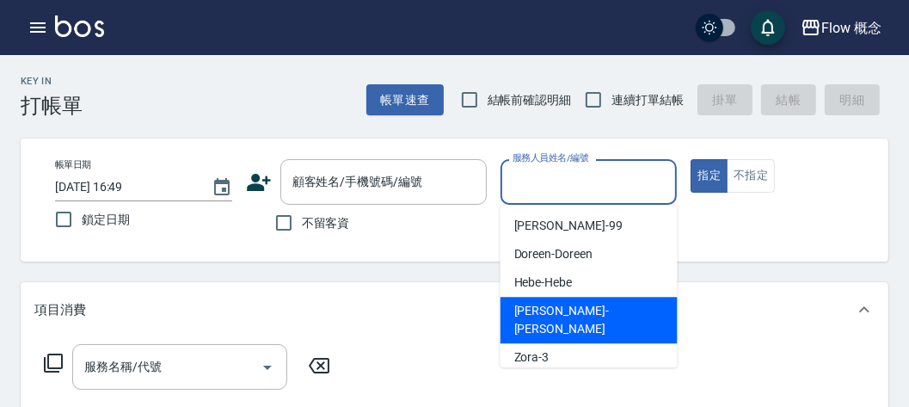
click at [539, 302] on span "Irene -Irene" at bounding box center [589, 320] width 150 height 36
type input "Irene-Irene"
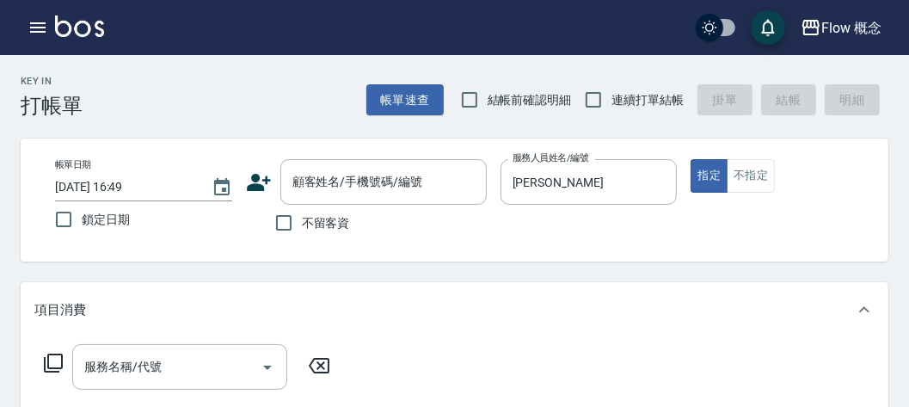
click at [539, 302] on div "項目消費" at bounding box center [443, 310] width 819 height 18
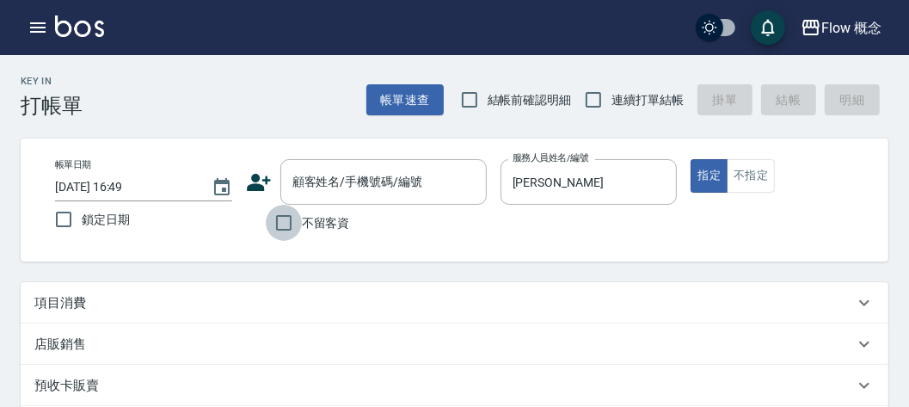
click at [287, 225] on input "不留客資" at bounding box center [284, 223] width 36 height 36
checkbox input "true"
click at [61, 321] on div "項目消費" at bounding box center [454, 302] width 867 height 41
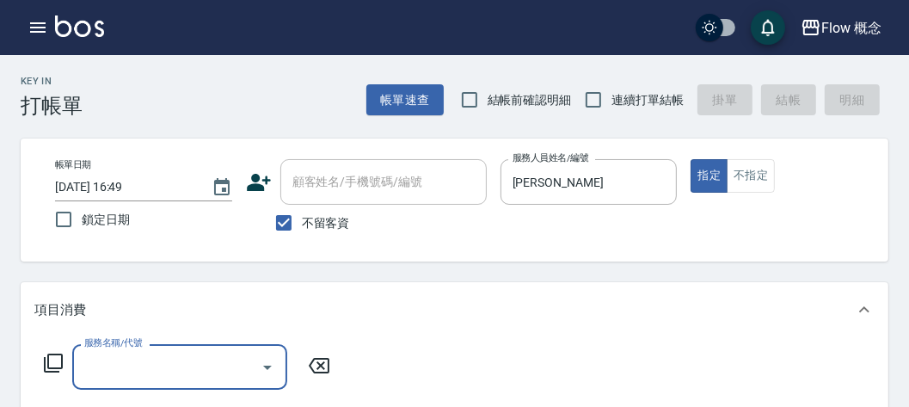
scroll to position [165, 0]
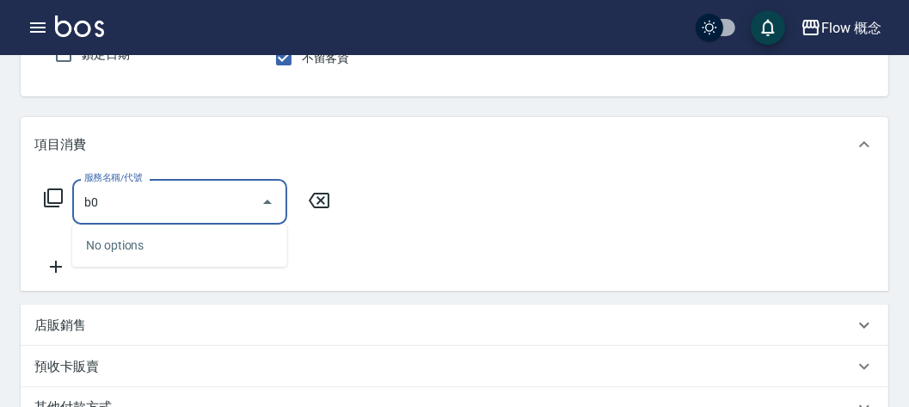
type input "b"
type input "B"
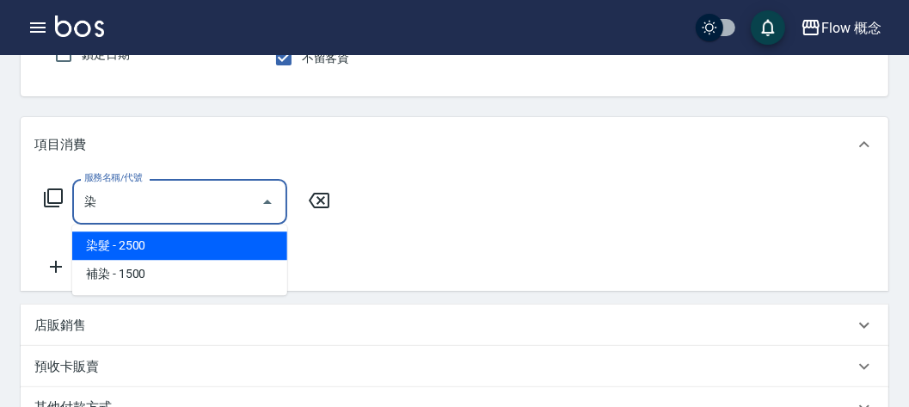
click at [134, 249] on span "染髮 - 2500" at bounding box center [179, 245] width 215 height 28
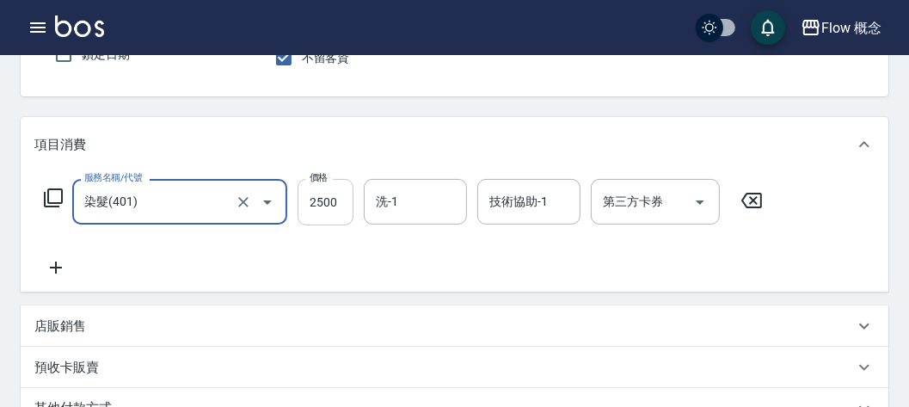
type input "染髮(401)"
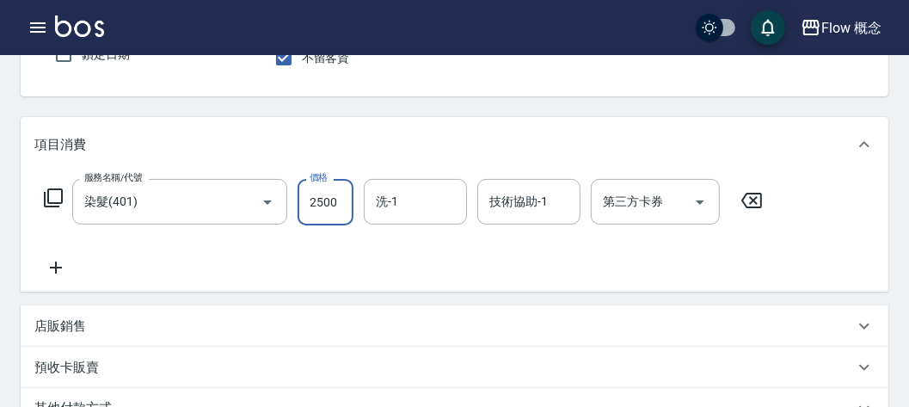
click at [321, 203] on input "2500" at bounding box center [325, 202] width 56 height 46
type input "1390"
click at [62, 261] on icon at bounding box center [55, 267] width 43 height 21
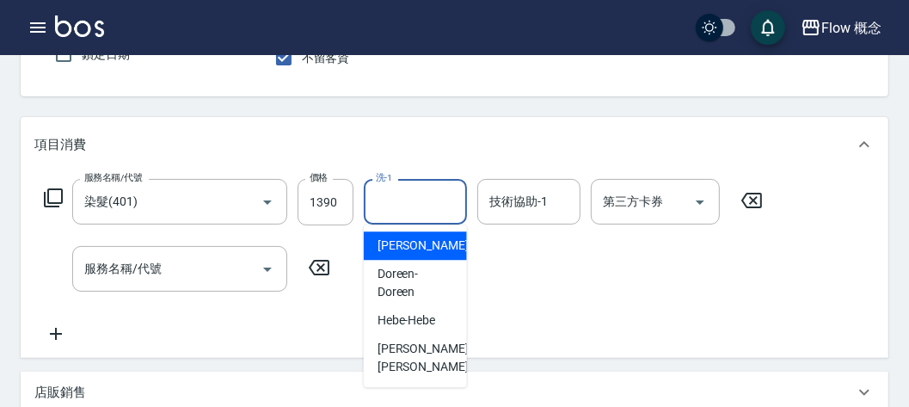
click at [412, 192] on input "洗-1" at bounding box center [415, 202] width 88 height 30
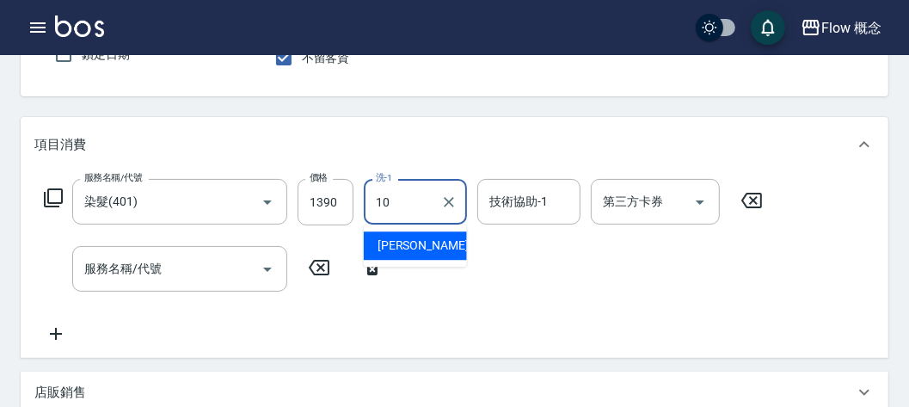
click at [401, 246] on span "Rita -10" at bounding box center [431, 245] width 108 height 18
type input "Rita-10"
click at [209, 267] on input "服務名稱/代號" at bounding box center [167, 269] width 174 height 30
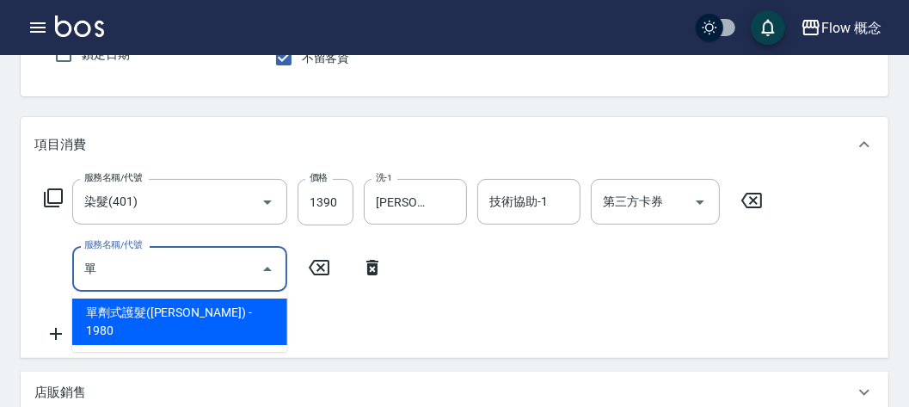
click at [132, 318] on span "單劑式護髮(Irene) - 1980" at bounding box center [179, 321] width 215 height 46
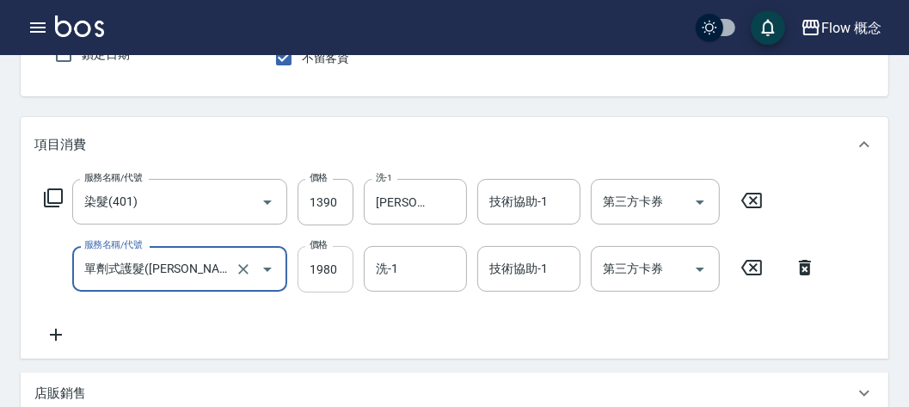
type input "單劑式護髮(Irene)(519)"
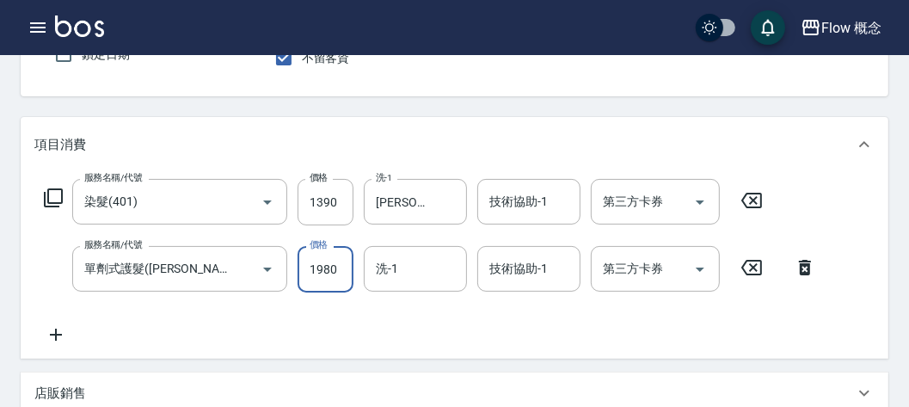
click at [322, 270] on input "1980" at bounding box center [325, 269] width 56 height 46
type input "1580"
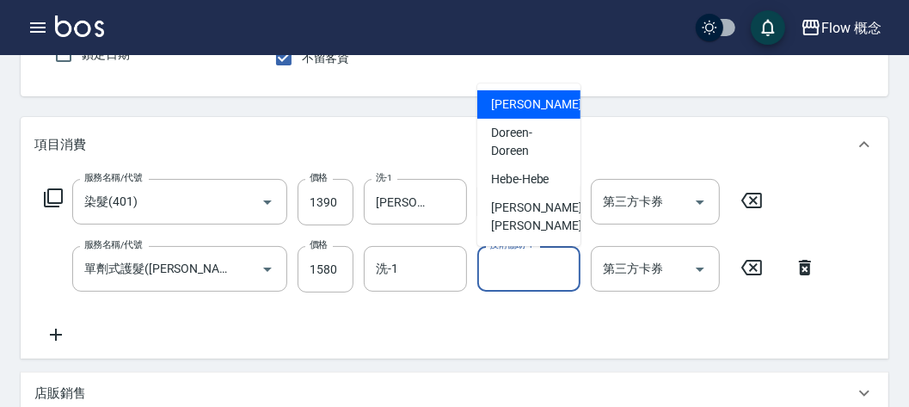
click at [521, 268] on input "技術協助-1" at bounding box center [529, 269] width 88 height 30
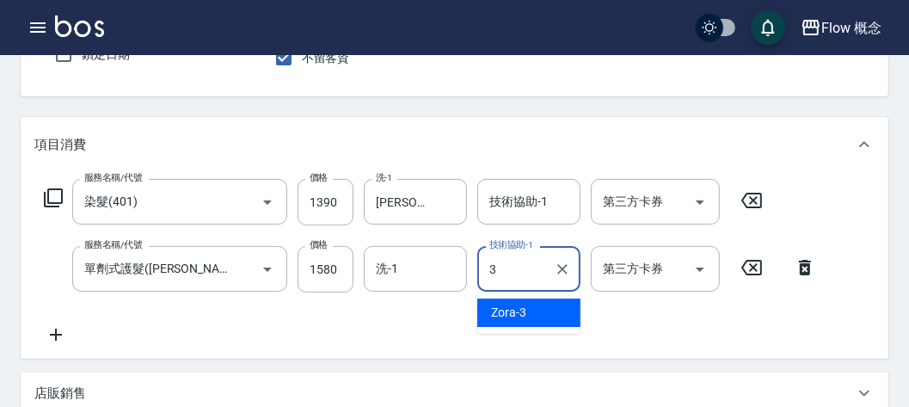
type input "Zora-3"
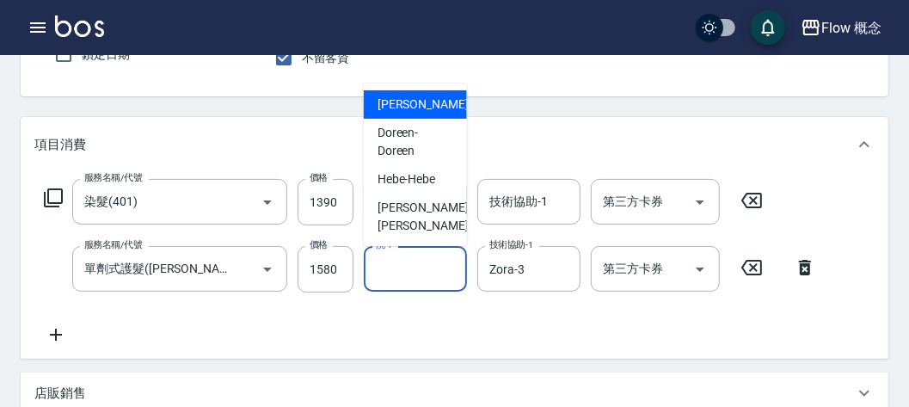
click at [452, 264] on input "洗-1" at bounding box center [415, 269] width 88 height 30
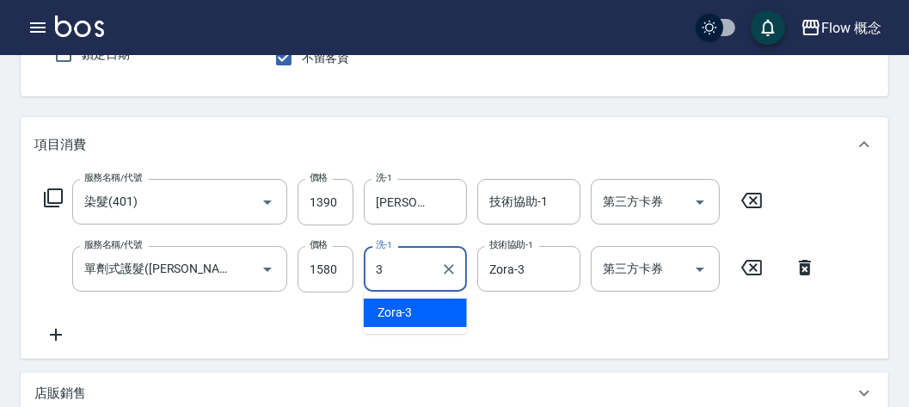
type input "Zora-3"
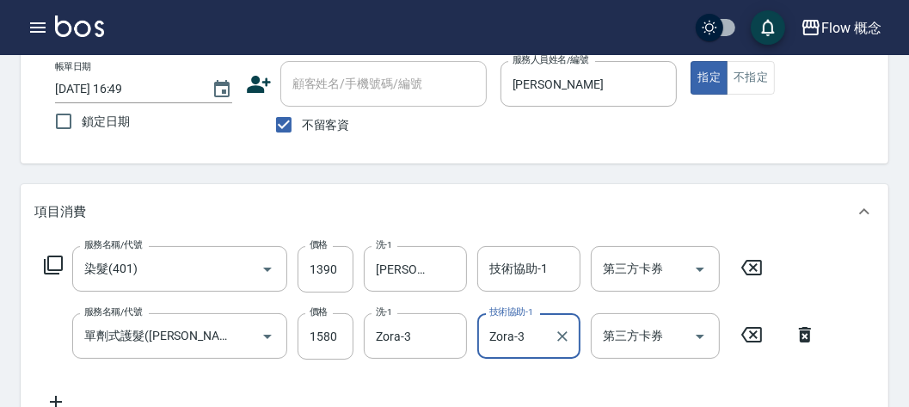
scroll to position [97, 0]
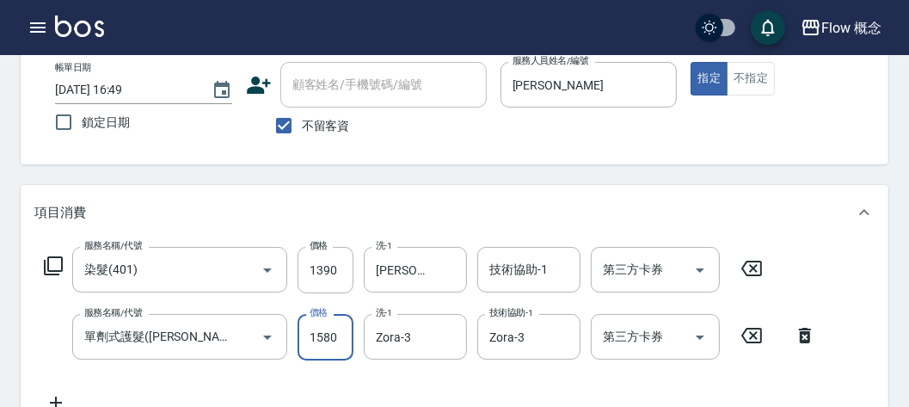
click at [325, 342] on input "1580" at bounding box center [325, 337] width 56 height 46
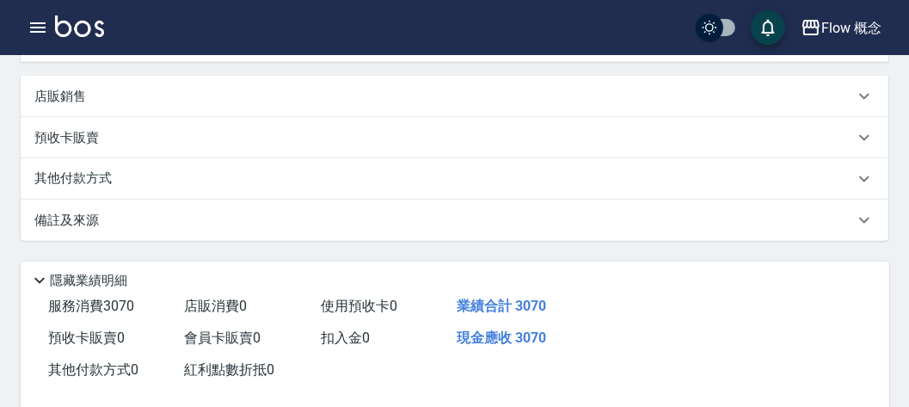
scroll to position [578, 0]
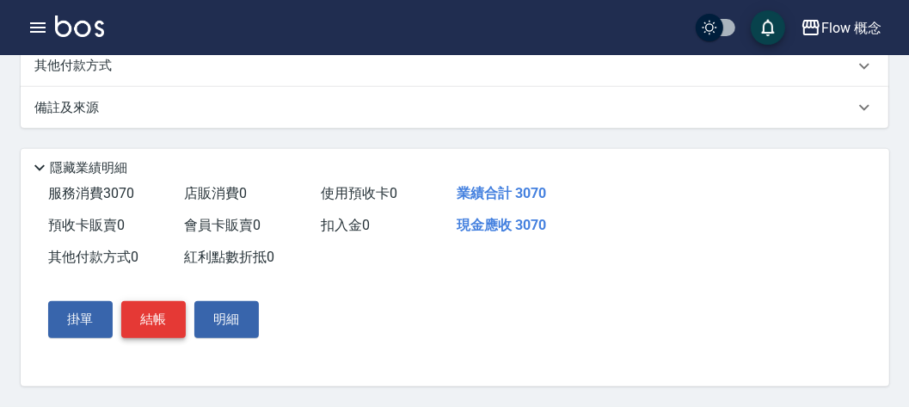
type input "1680"
click at [165, 322] on button "結帳" at bounding box center [153, 319] width 64 height 36
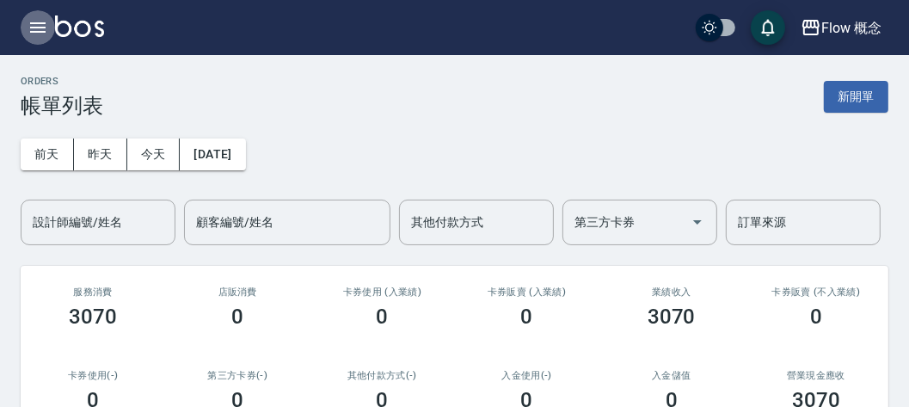
click at [43, 24] on icon "button" at bounding box center [38, 27] width 21 height 21
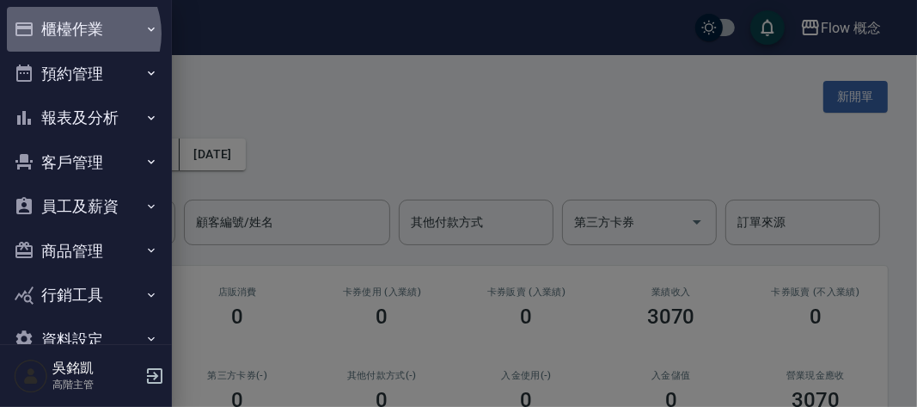
click at [76, 34] on button "櫃檯作業" at bounding box center [86, 29] width 158 height 45
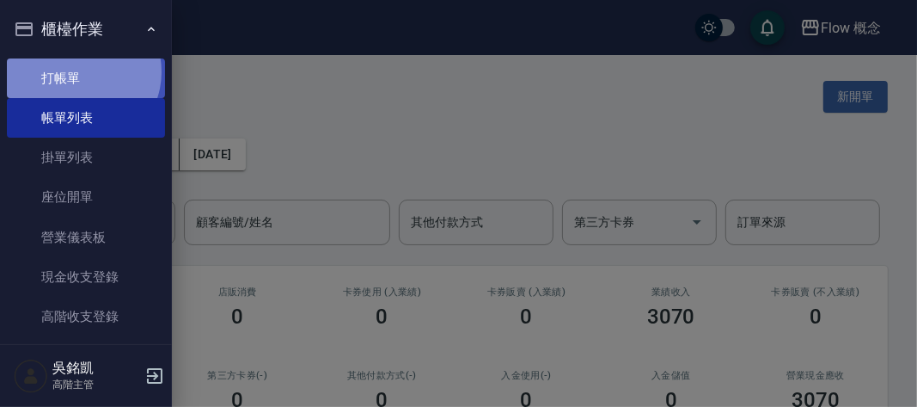
click at [80, 71] on link "打帳單" at bounding box center [86, 78] width 158 height 40
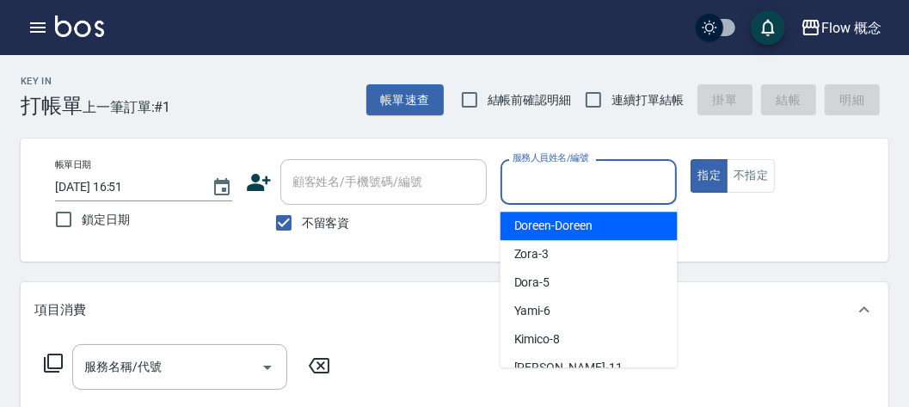
click at [524, 184] on input "服務人員姓名/編號" at bounding box center [589, 182] width 162 height 30
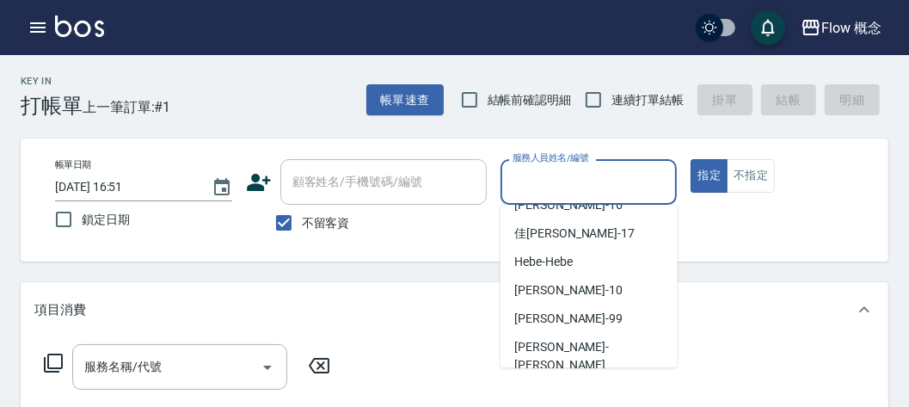
scroll to position [58, 0]
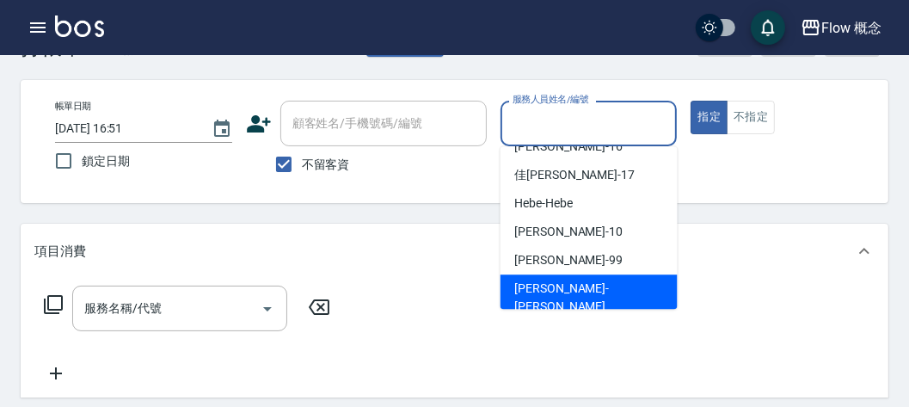
click at [538, 291] on span "Irene -Irene" at bounding box center [589, 297] width 150 height 36
type input "Irene-Irene"
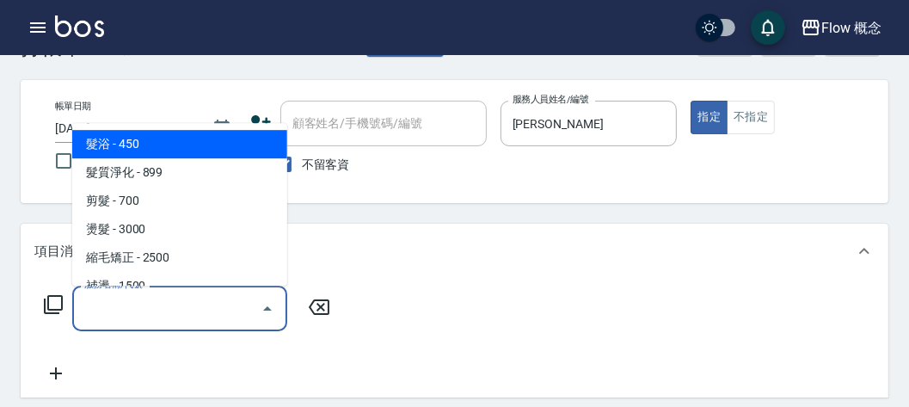
click at [127, 314] on input "服務名稱/代號" at bounding box center [167, 308] width 174 height 30
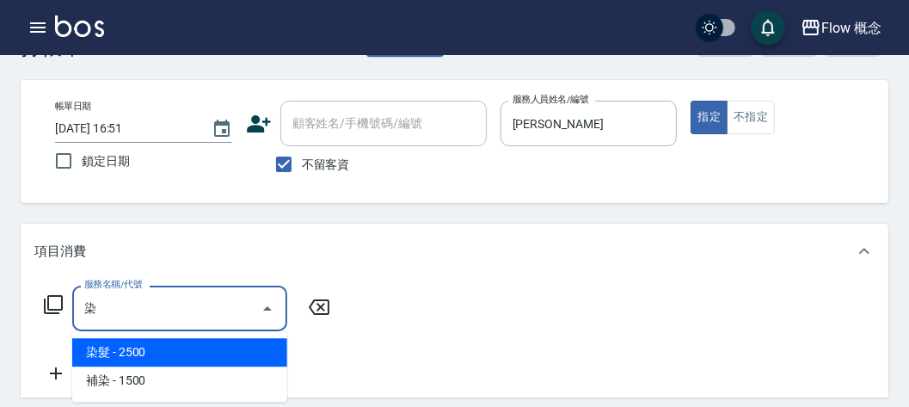
click at [131, 349] on span "染髮 - 2500" at bounding box center [179, 352] width 215 height 28
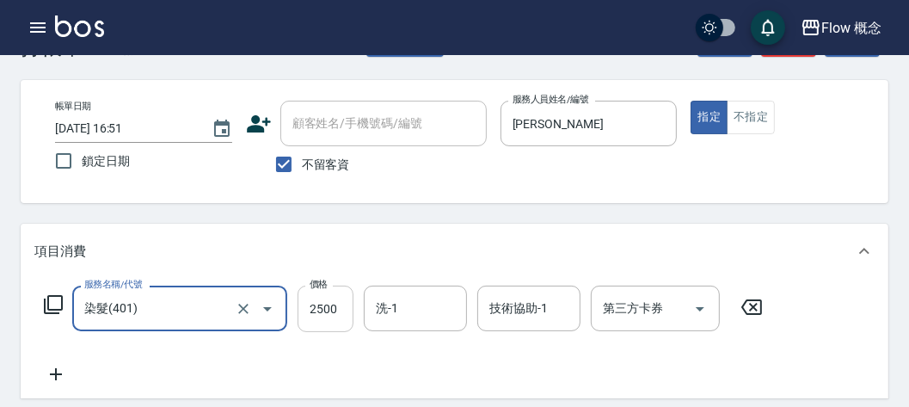
type input "染髮(401)"
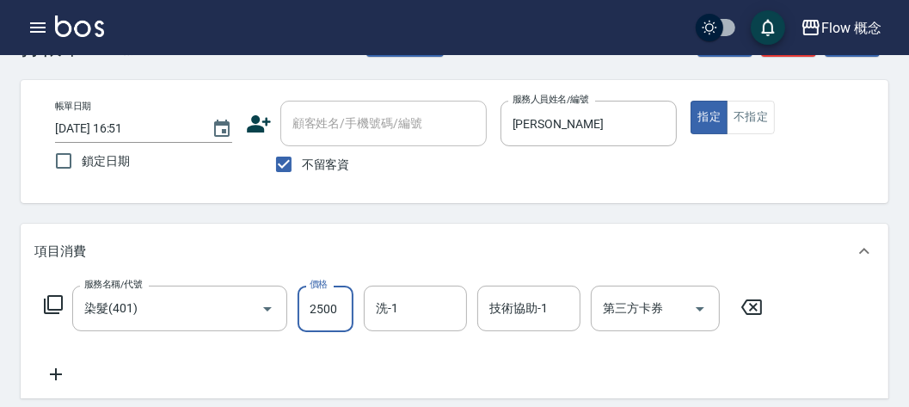
click at [333, 314] on input "2500" at bounding box center [325, 308] width 56 height 46
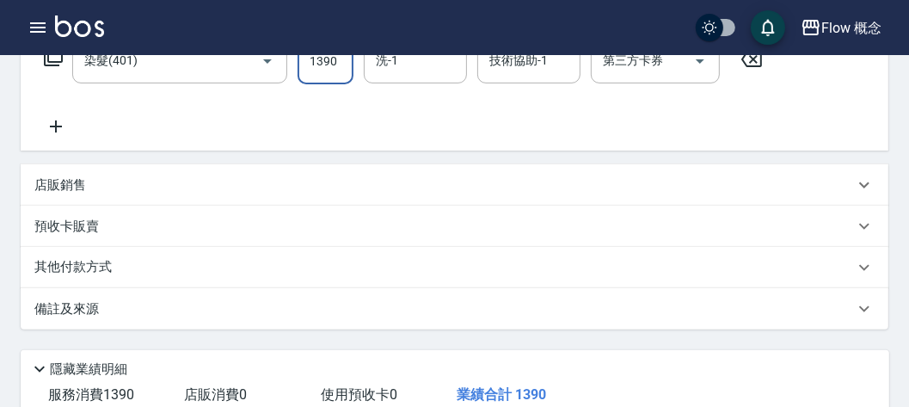
scroll to position [174, 0]
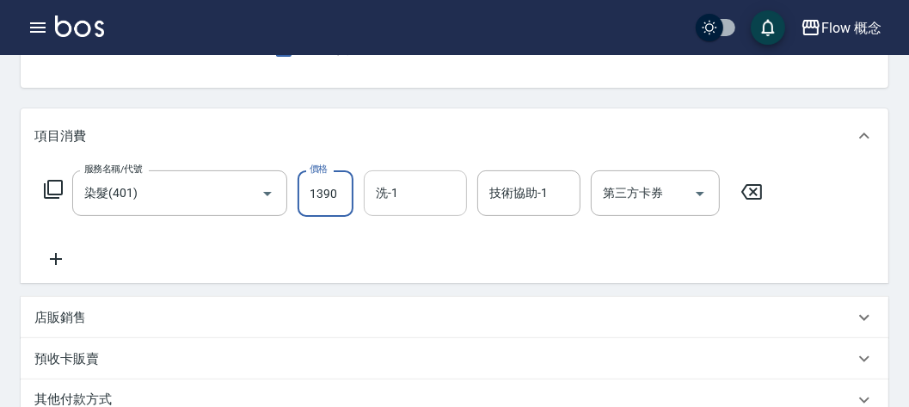
type input "1390"
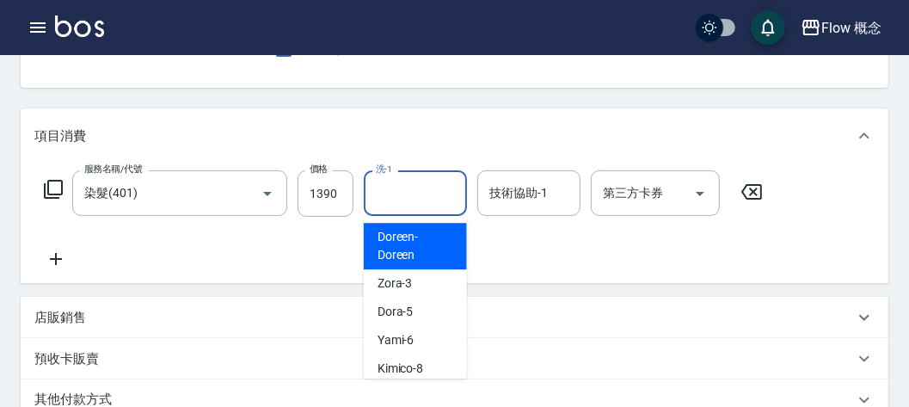
click at [418, 195] on input "洗-1" at bounding box center [415, 193] width 88 height 30
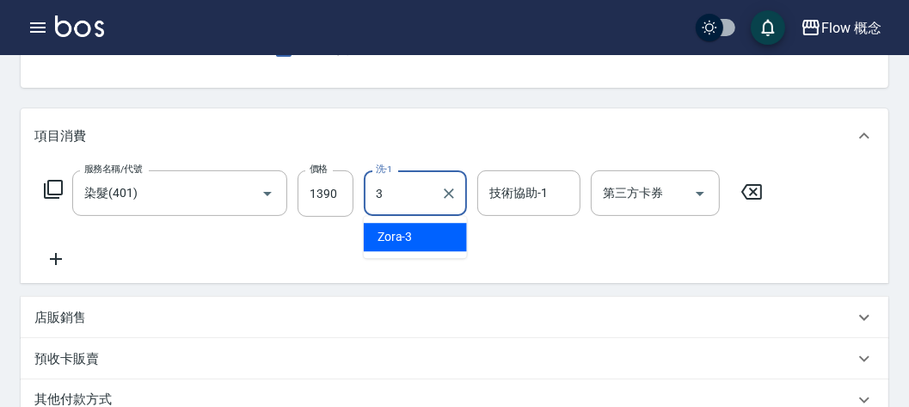
type input "Zora-3"
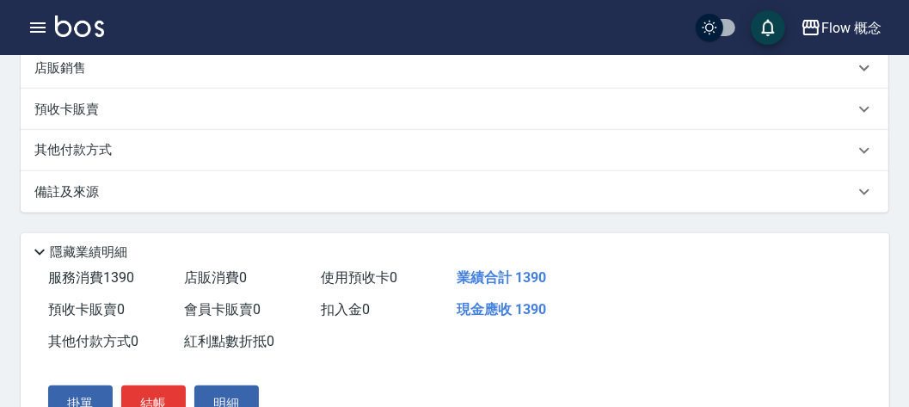
scroll to position [511, 0]
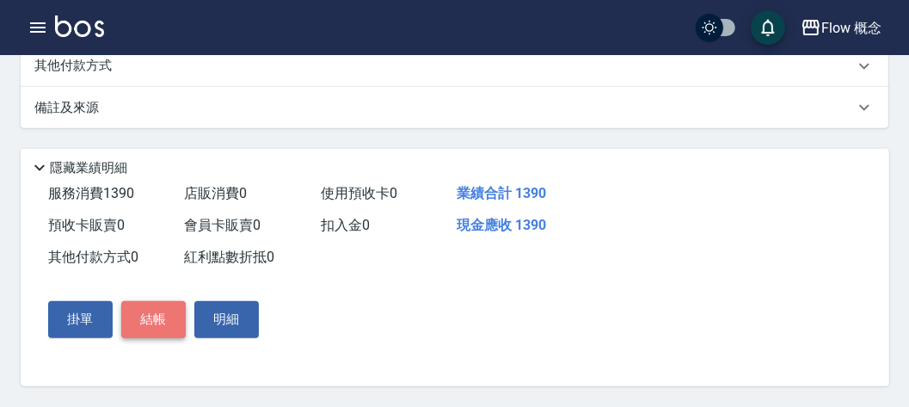
click at [152, 315] on button "結帳" at bounding box center [153, 319] width 64 height 36
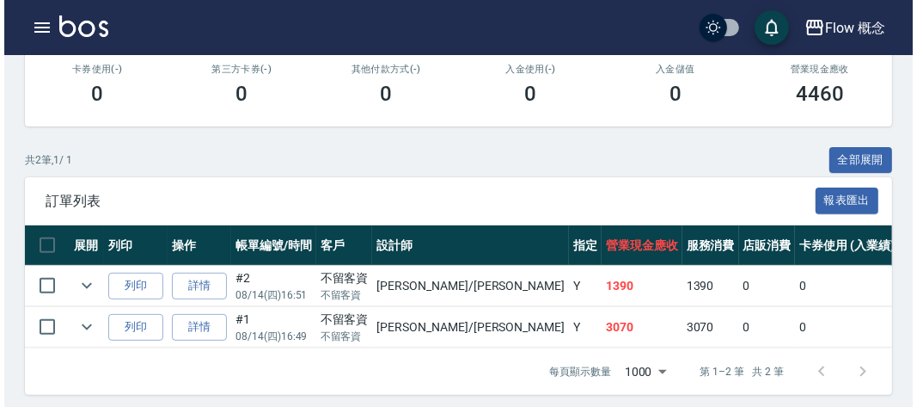
scroll to position [324, 0]
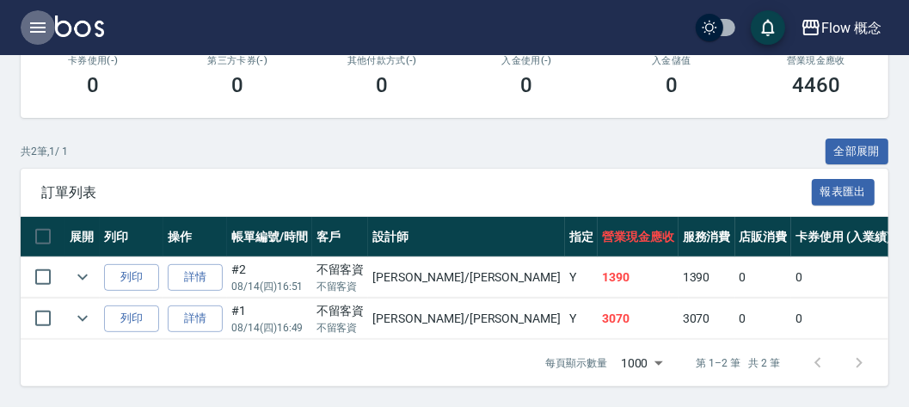
click at [47, 28] on icon "button" at bounding box center [38, 27] width 21 height 21
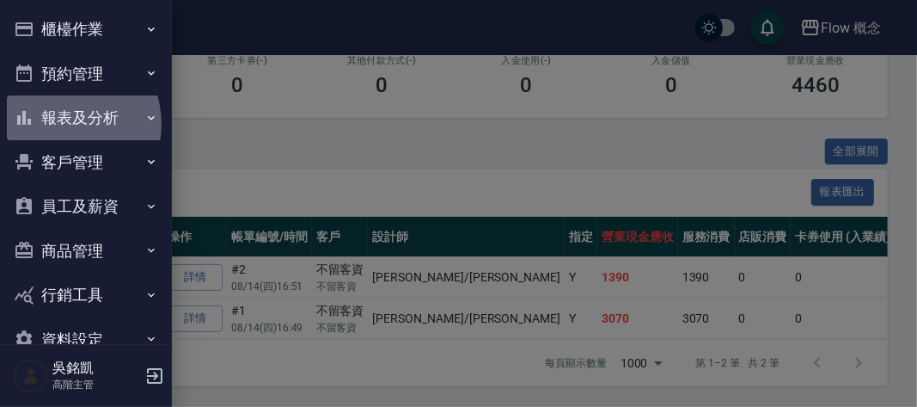
click at [64, 124] on button "報表及分析" at bounding box center [86, 117] width 158 height 45
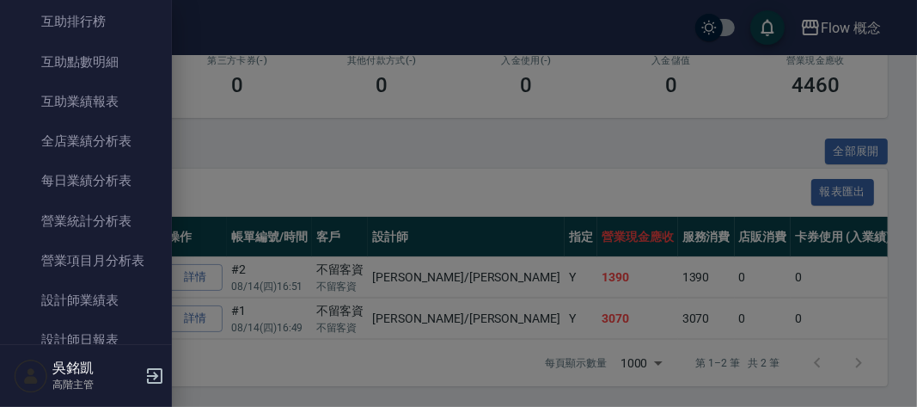
scroll to position [677, 0]
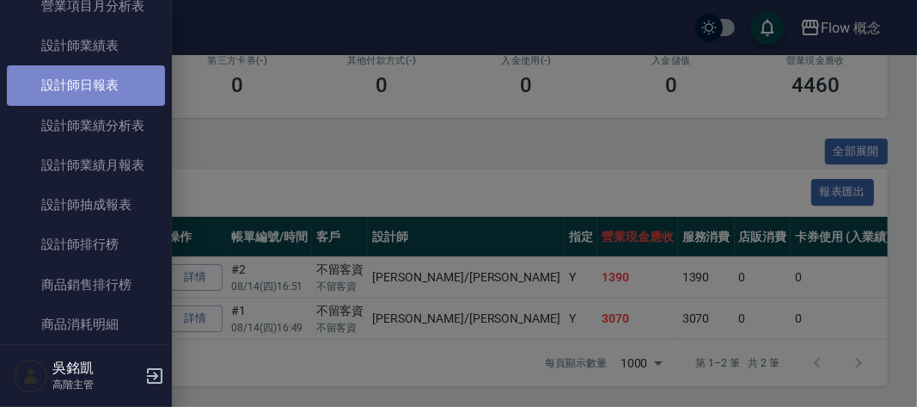
click at [118, 101] on link "設計師日報表" at bounding box center [86, 85] width 158 height 40
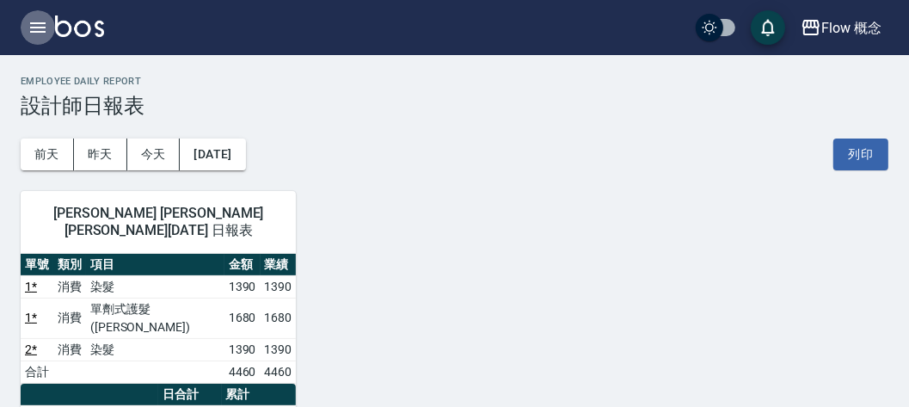
click at [46, 28] on icon "button" at bounding box center [38, 27] width 21 height 21
